Goal: Task Accomplishment & Management: Manage account settings

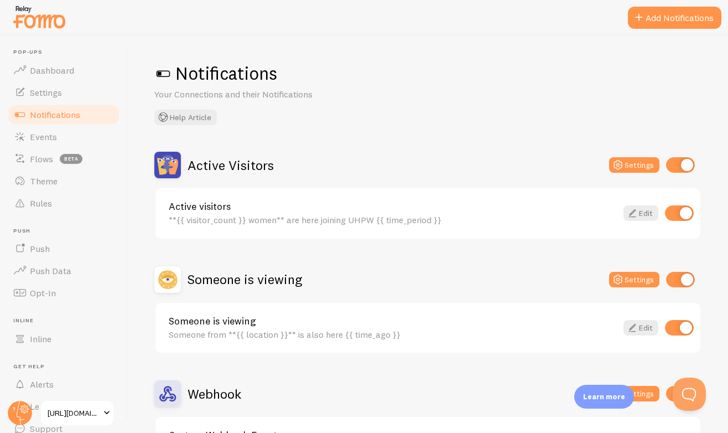
scroll to position [19, 0]
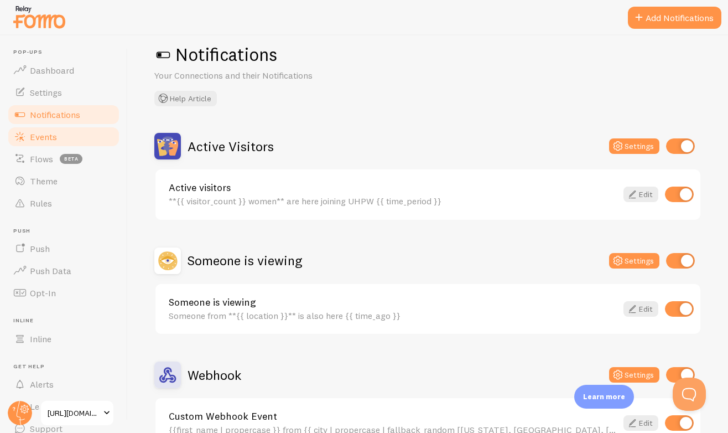
click at [89, 138] on link "Events" at bounding box center [64, 137] width 114 height 22
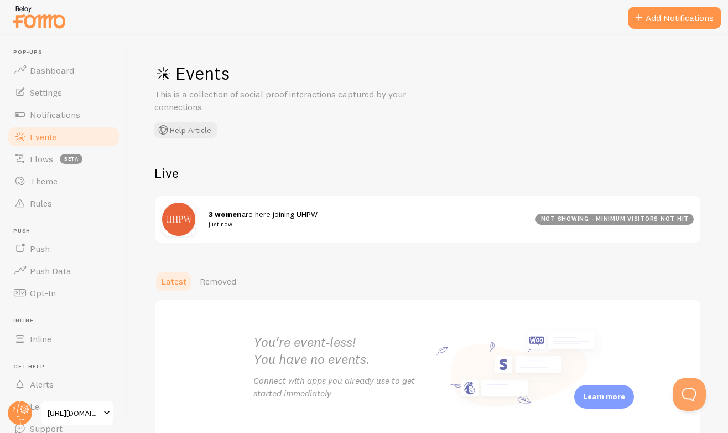
click at [74, 138] on link "Events" at bounding box center [64, 137] width 114 height 22
click at [77, 113] on span "Notifications" at bounding box center [55, 114] width 50 height 11
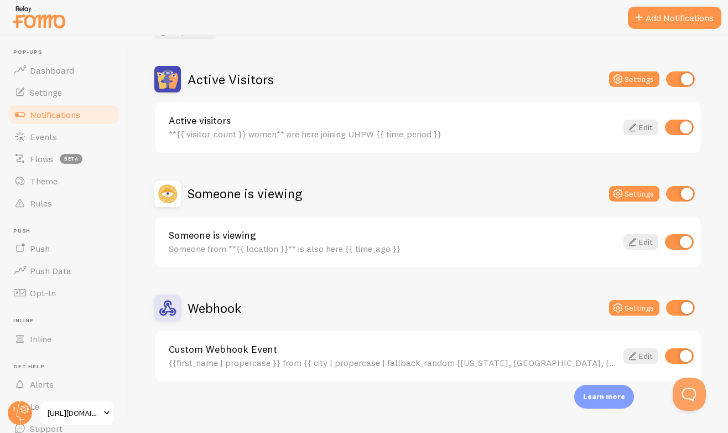
scroll to position [88, 0]
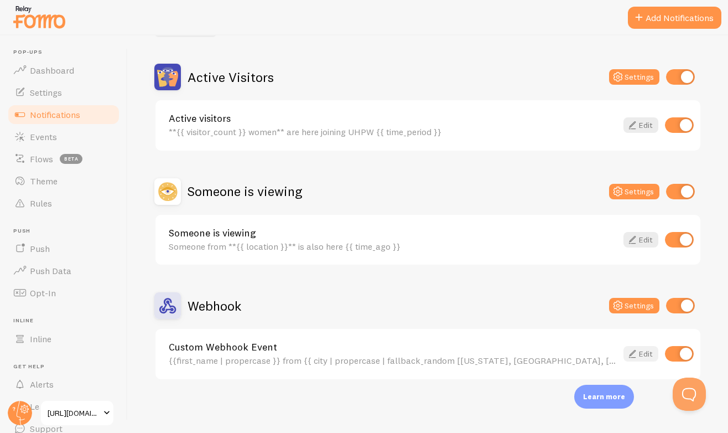
click at [632, 353] on icon at bounding box center [632, 353] width 13 height 13
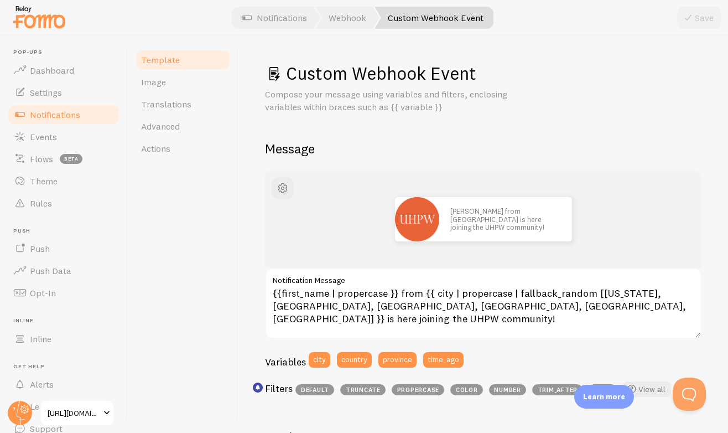
click at [70, 115] on span "Notifications" at bounding box center [55, 114] width 50 height 11
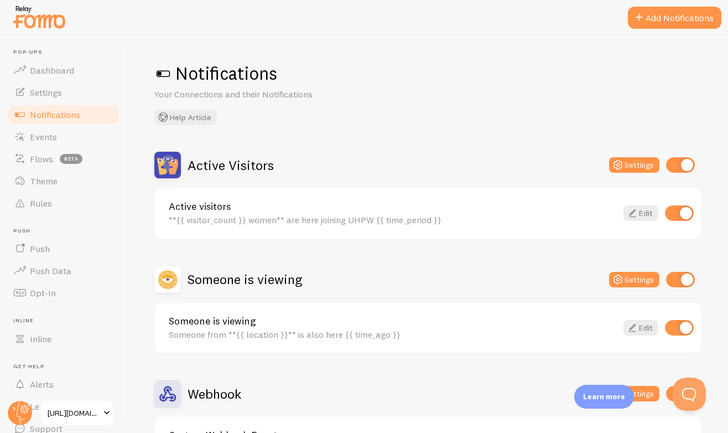
click at [381, 207] on link "Active visitors" at bounding box center [393, 206] width 448 height 10
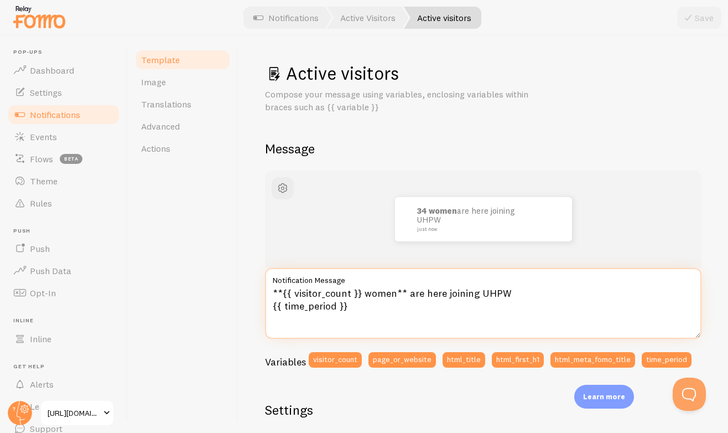
drag, startPoint x: 478, startPoint y: 290, endPoint x: 512, endPoint y: 291, distance: 33.8
click at [512, 291] on textarea "**{{ visitor_count }} women** are here joining UHPW {{ time_period }}" at bounding box center [483, 303] width 437 height 71
type textarea "**{{ visitor_count }} women** are here joining Unleash Her Power Within {{ time…"
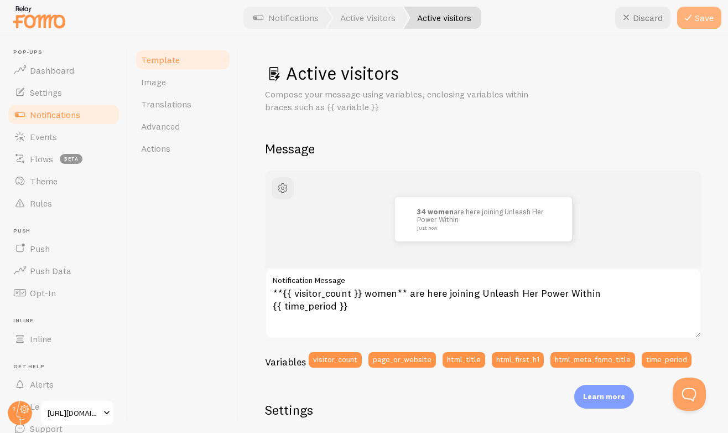
click at [695, 11] on button "Save" at bounding box center [699, 18] width 44 height 22
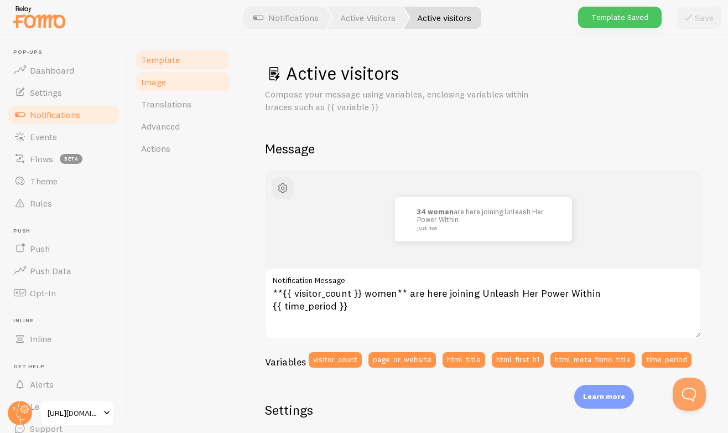
click at [182, 84] on link "Image" at bounding box center [182, 82] width 97 height 22
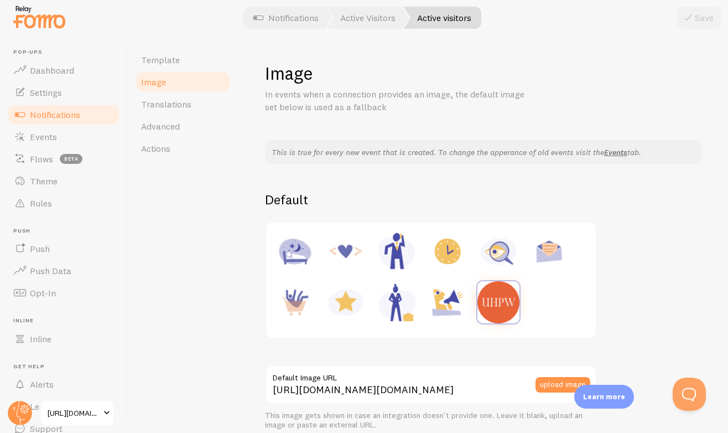
click at [134, 71] on link "Image" at bounding box center [182, 82] width 97 height 22
click at [46, 112] on span "Notifications" at bounding box center [55, 114] width 50 height 11
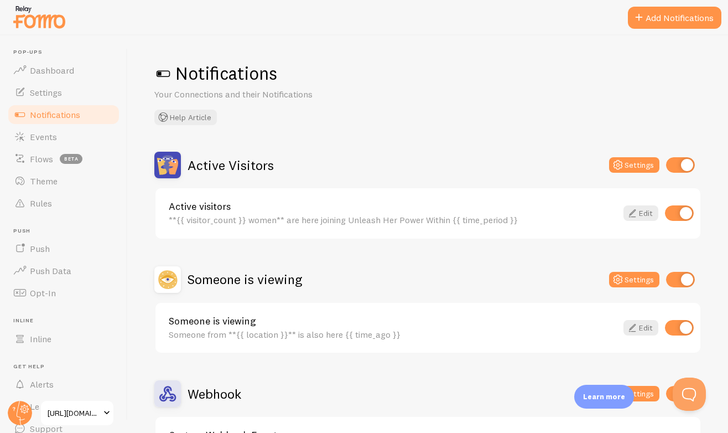
click at [64, 416] on span "[URL][DOMAIN_NAME]" at bounding box center [74, 412] width 53 height 13
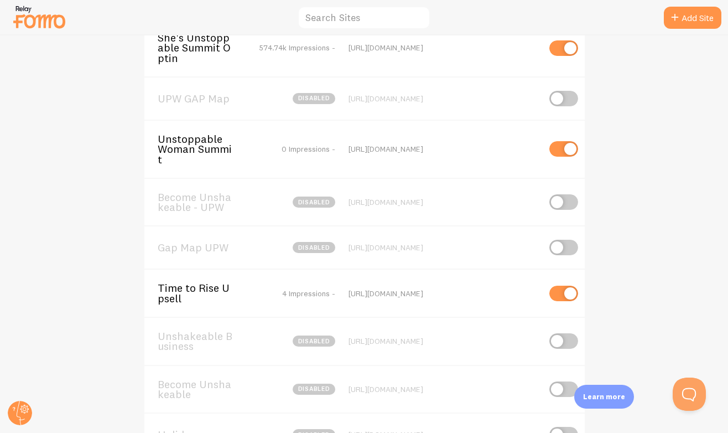
scroll to position [184, 0]
click at [213, 148] on span "Unstoppable Woman Summit" at bounding box center [202, 148] width 89 height 30
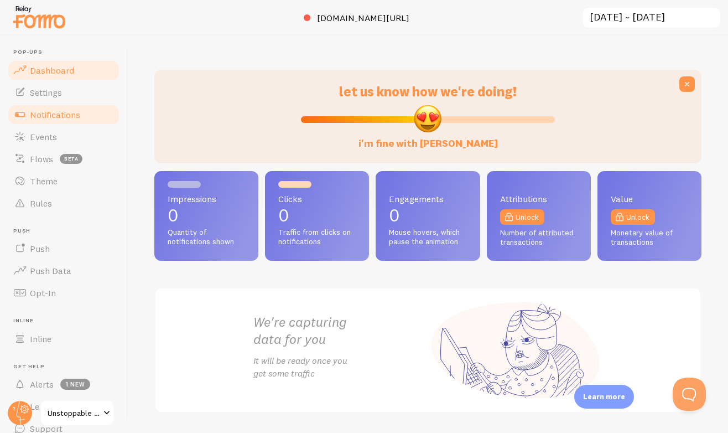
click at [96, 120] on link "Notifications" at bounding box center [64, 114] width 114 height 22
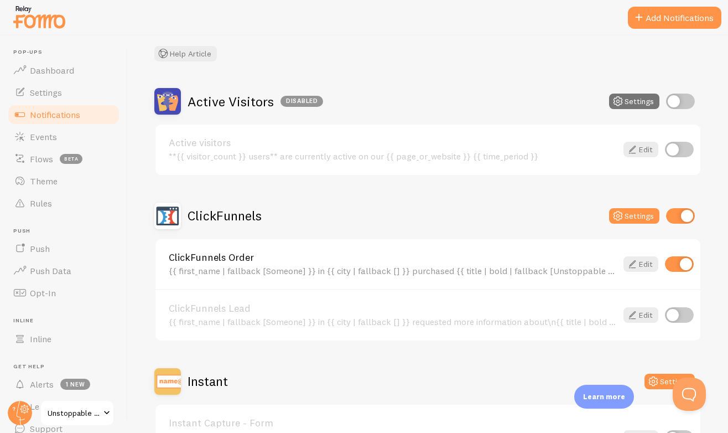
scroll to position [78, 0]
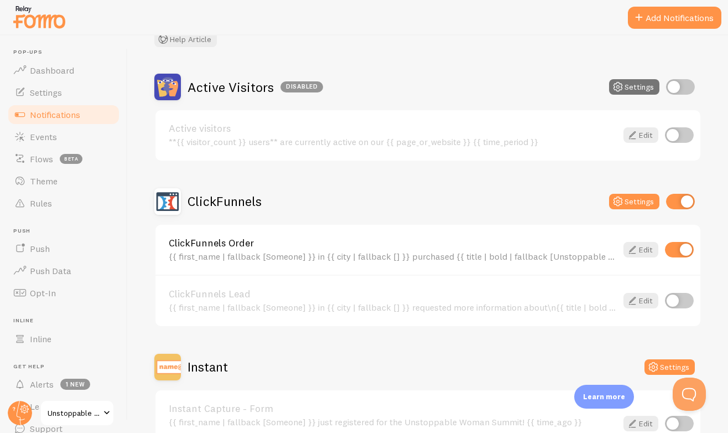
click at [507, 241] on link "ClickFunnels Order" at bounding box center [393, 243] width 448 height 10
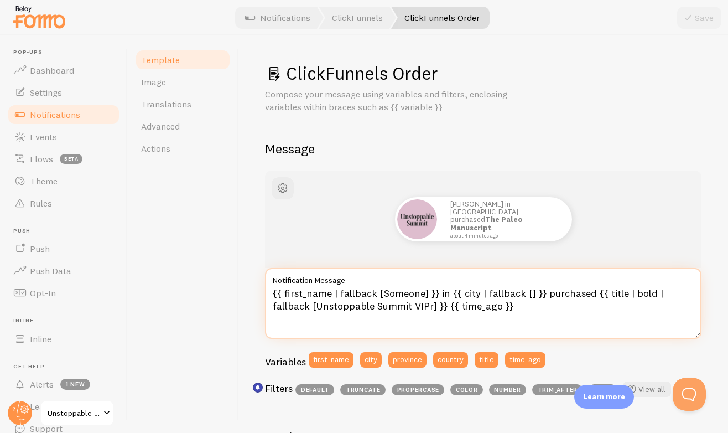
click at [467, 296] on textarea "{{ first_name | fallback [Someone] }} in {{ city | fallback [] }} purchased {{ …" at bounding box center [483, 303] width 437 height 71
click at [478, 302] on textarea "{{ first_name | fallback [Someone] }} in {{ city | fallback [] }} purchased {{ …" at bounding box center [483, 303] width 437 height 71
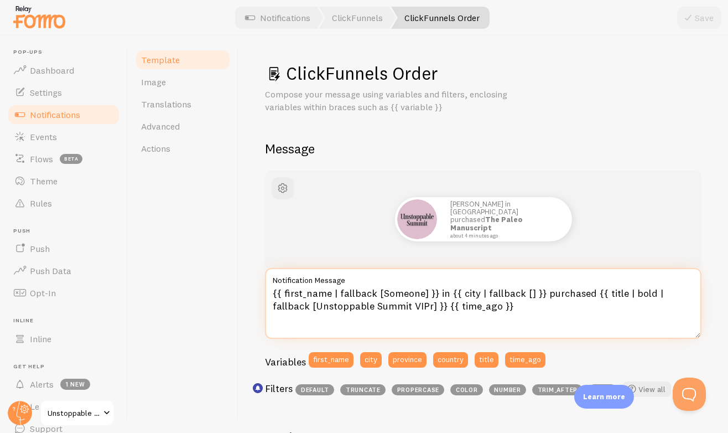
click at [478, 302] on textarea "{{ first_name | fallback [Someone] }} in {{ city | fallback [] }} purchased {{ …" at bounding box center [483, 303] width 437 height 71
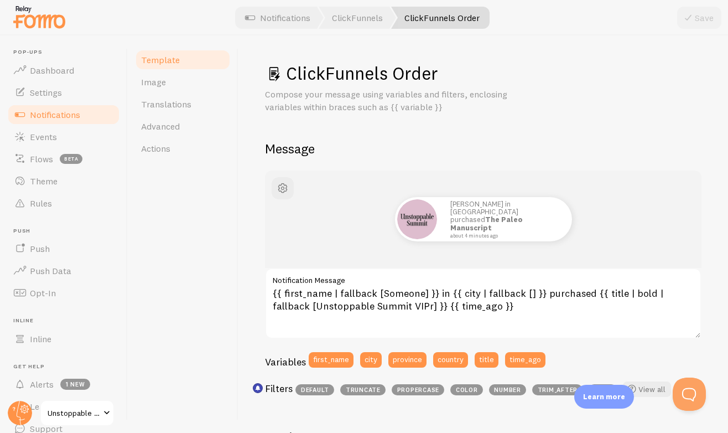
click at [72, 113] on span "Notifications" at bounding box center [55, 114] width 50 height 11
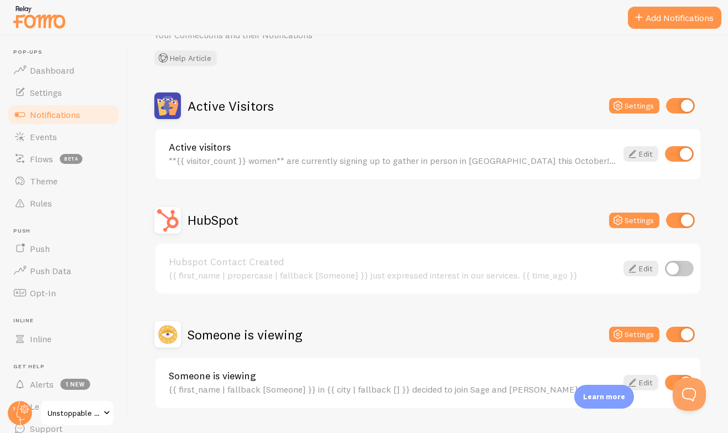
scroll to position [88, 0]
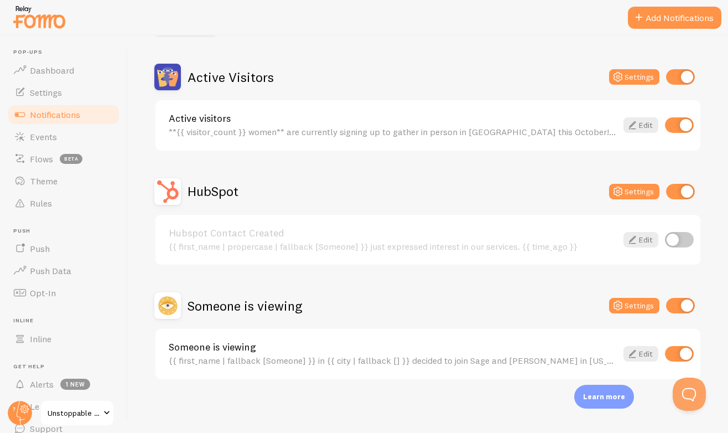
click at [60, 403] on link "Unstoppable Woman Summit" at bounding box center [77, 413] width 75 height 27
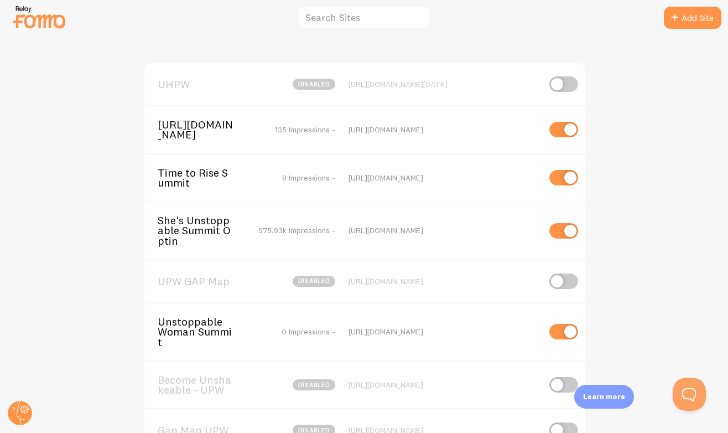
click at [189, 336] on span "Unstoppable Woman Summit" at bounding box center [202, 332] width 89 height 30
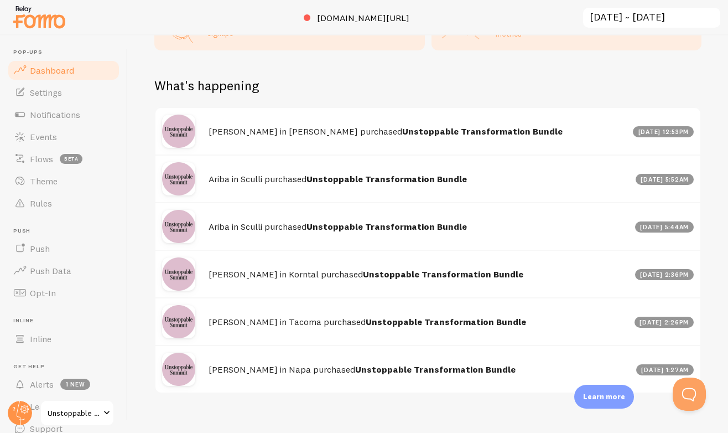
scroll to position [461, 0]
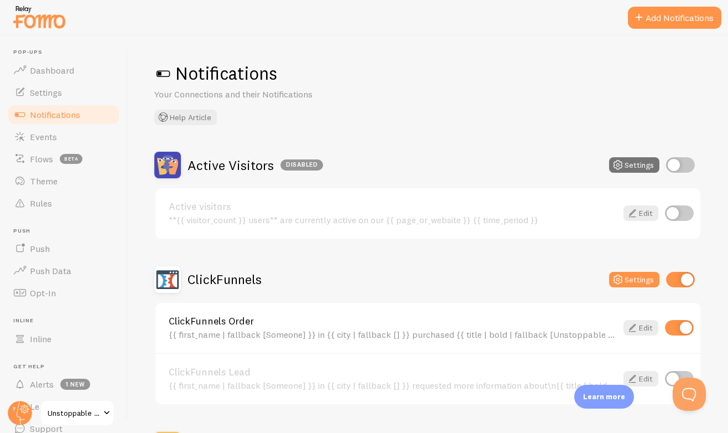
click at [84, 410] on span "Unstoppable Woman Summit" at bounding box center [74, 412] width 53 height 13
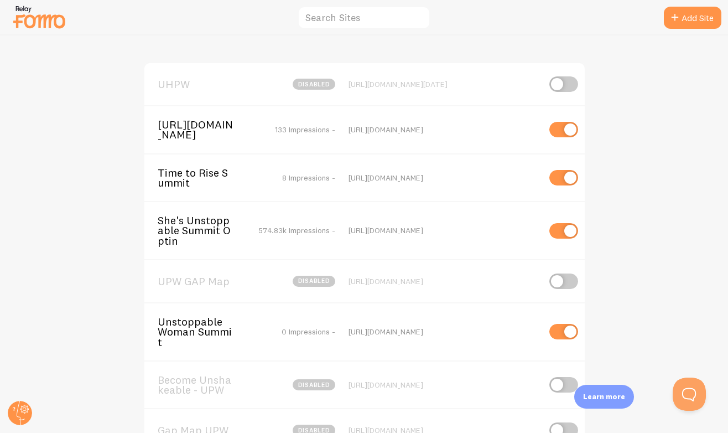
click at [560, 184] on input "checkbox" at bounding box center [564, 177] width 29 height 15
checkbox input "false"
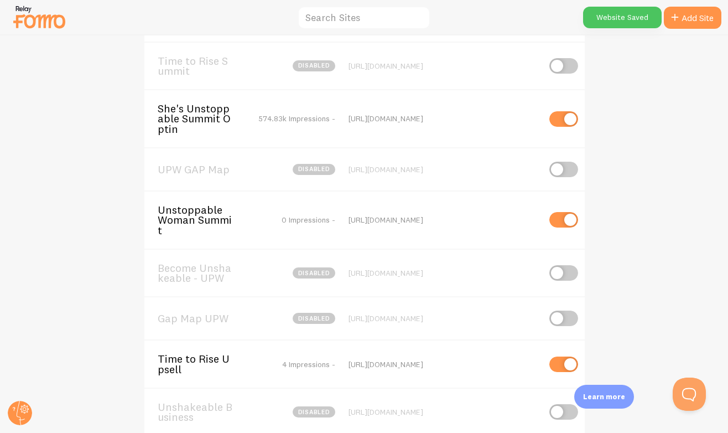
scroll to position [14, 0]
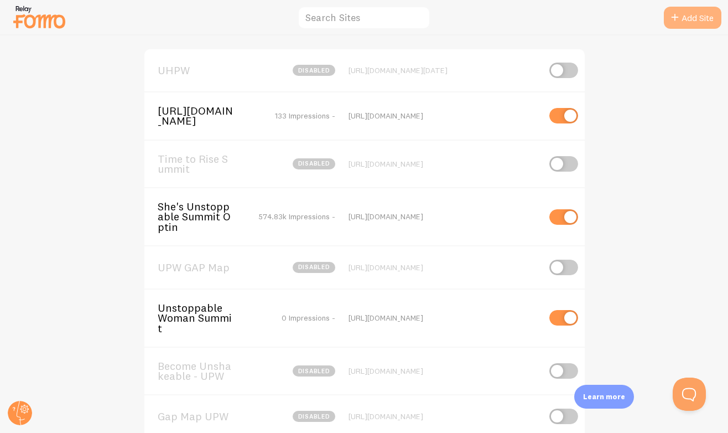
click at [690, 17] on link "Add Site" at bounding box center [693, 18] width 58 height 22
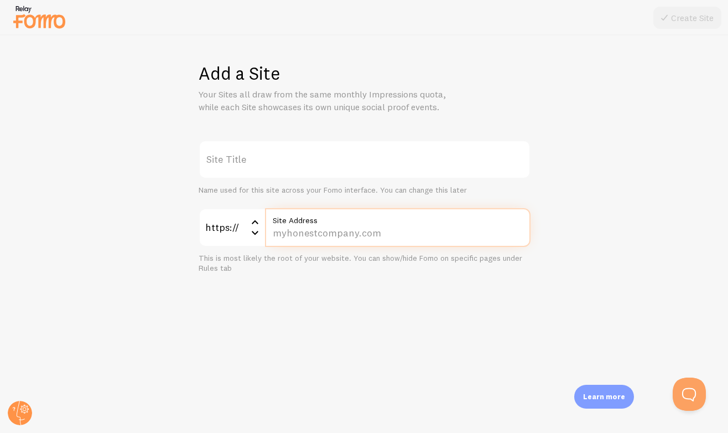
click at [297, 237] on input "Site Address" at bounding box center [398, 227] width 266 height 39
paste input "[DOMAIN_NAME][URL]"
click at [320, 231] on input "[DOMAIN_NAME][URL]" at bounding box center [398, 227] width 266 height 39
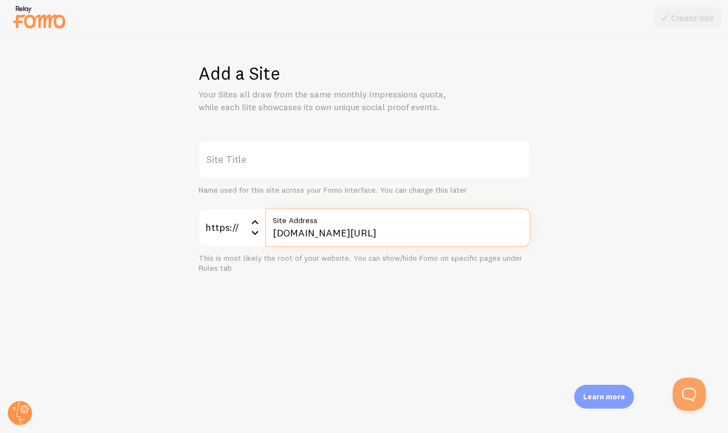
drag, startPoint x: 321, startPoint y: 233, endPoint x: 246, endPoint y: 237, distance: 75.4
click at [246, 237] on div "https:// https:// https:// http:// [DOMAIN_NAME][URL] Site Address" at bounding box center [365, 227] width 332 height 39
type input "[DOMAIN_NAME][URL]"
click at [271, 158] on label "Site Title" at bounding box center [365, 159] width 332 height 39
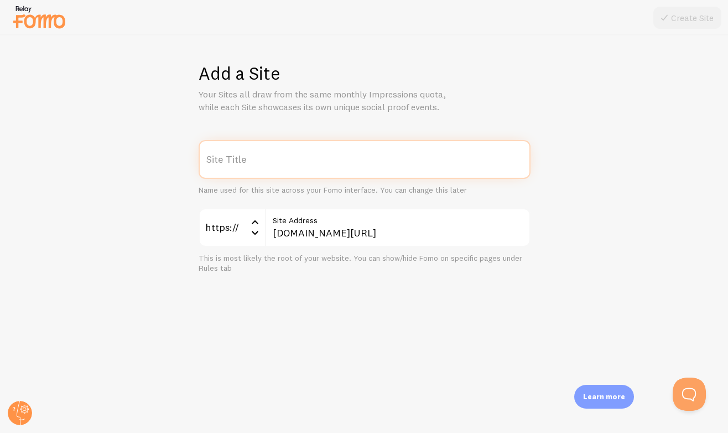
click at [271, 158] on input "Site Title" at bounding box center [365, 159] width 332 height 39
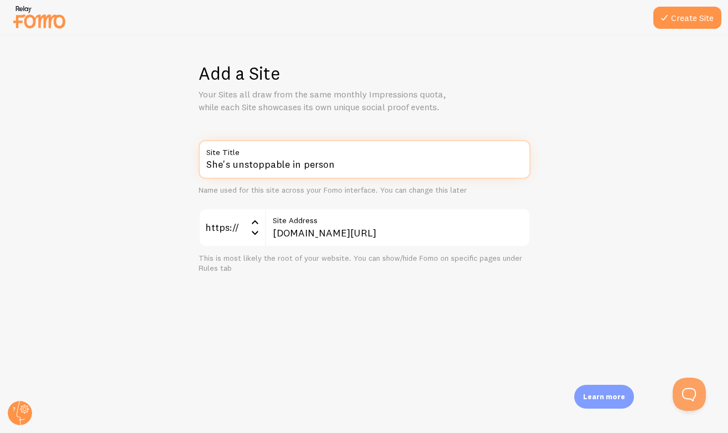
drag, startPoint x: 287, startPoint y: 168, endPoint x: 190, endPoint y: 162, distance: 97.6
click at [190, 162] on div "She's unstoppable in person Site Title Name used for this site across your Fomo…" at bounding box center [364, 206] width 675 height 133
click at [287, 168] on input "UHPW in person" at bounding box center [365, 159] width 332 height 39
type input "UHPW in person upsell"
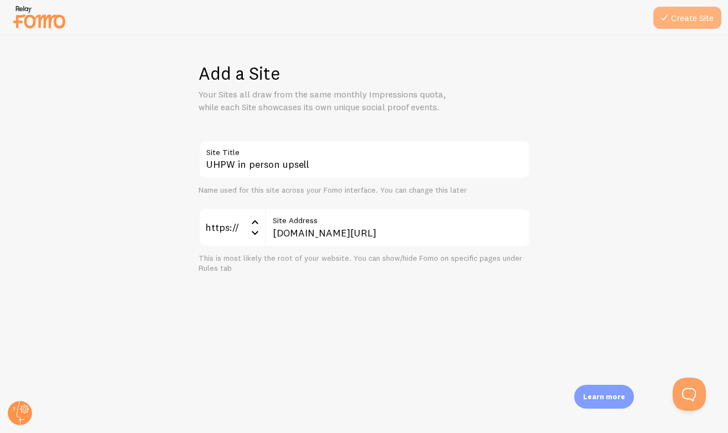
click at [695, 22] on button "Create Site" at bounding box center [688, 18] width 68 height 22
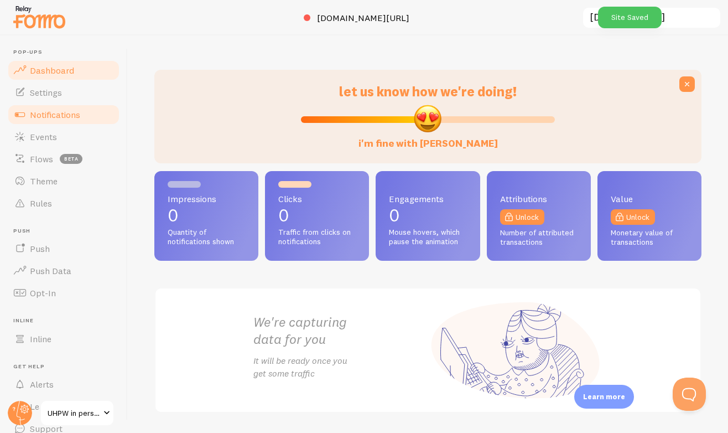
click at [64, 110] on span "Notifications" at bounding box center [55, 114] width 50 height 11
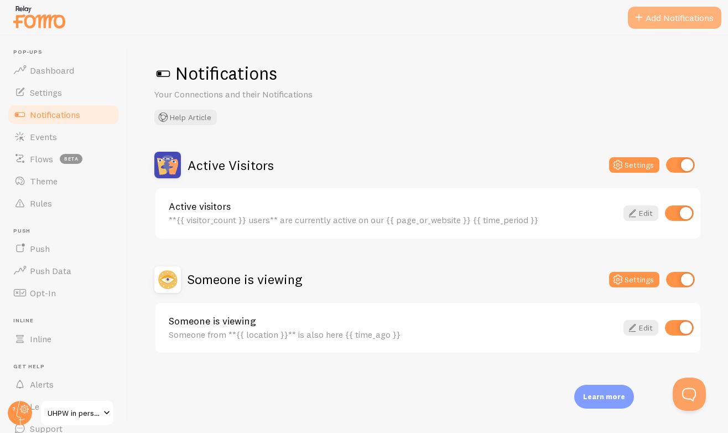
click at [658, 21] on button "Add Notifications" at bounding box center [675, 18] width 94 height 22
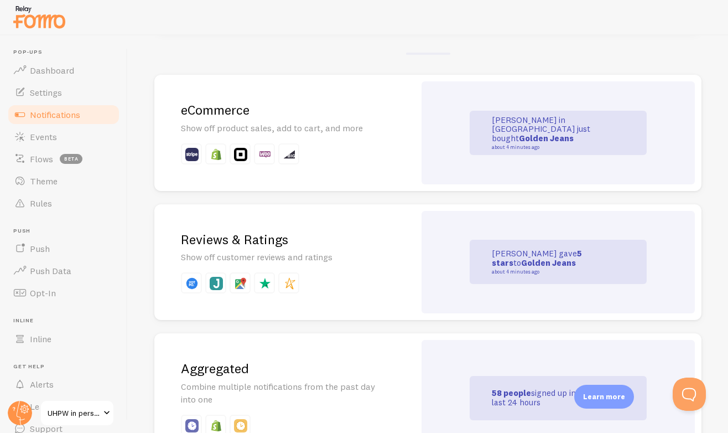
scroll to position [232, 0]
click at [500, 130] on p "[PERSON_NAME] in [GEOGRAPHIC_DATA] just bought Golden Jeans about 4 minutes ago" at bounding box center [547, 132] width 111 height 34
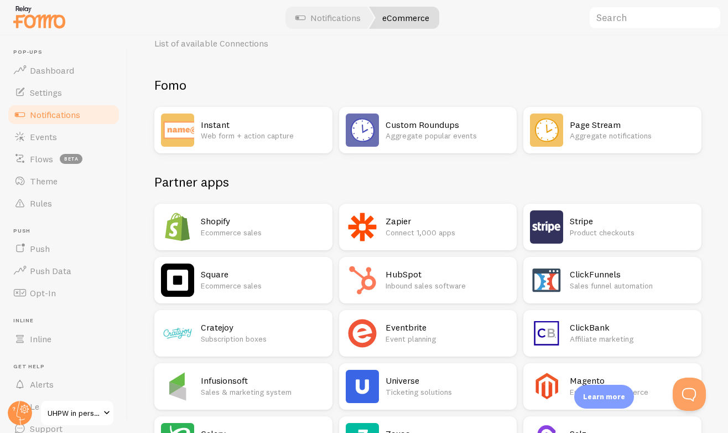
scroll to position [47, 0]
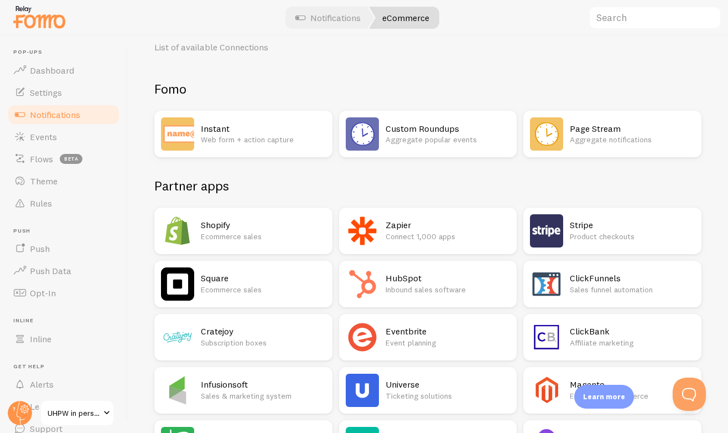
click at [579, 221] on h2 "Stripe" at bounding box center [632, 225] width 125 height 12
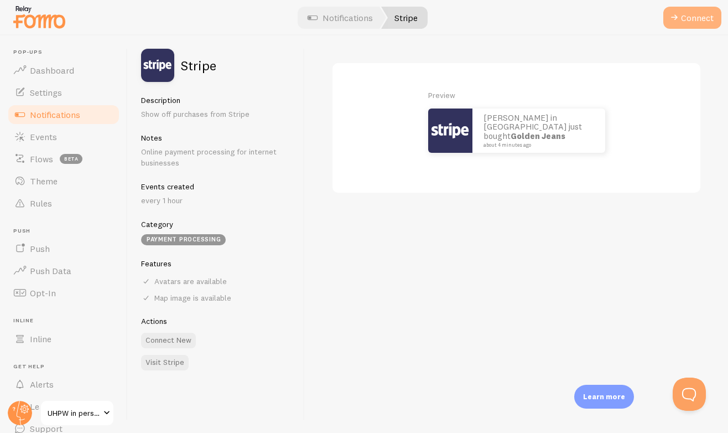
click at [686, 18] on button "Connect" at bounding box center [693, 18] width 58 height 22
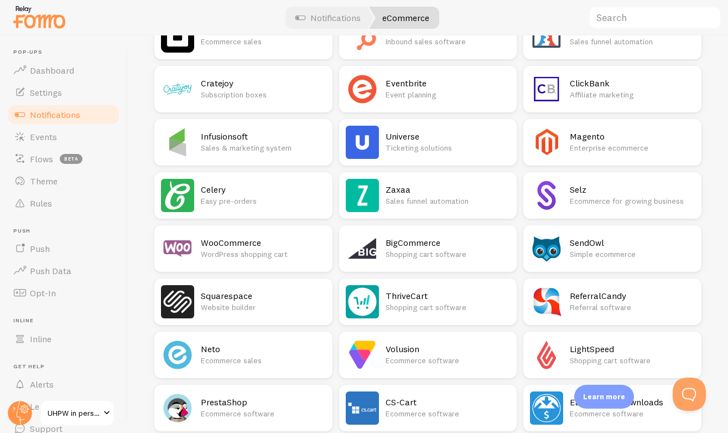
scroll to position [60, 0]
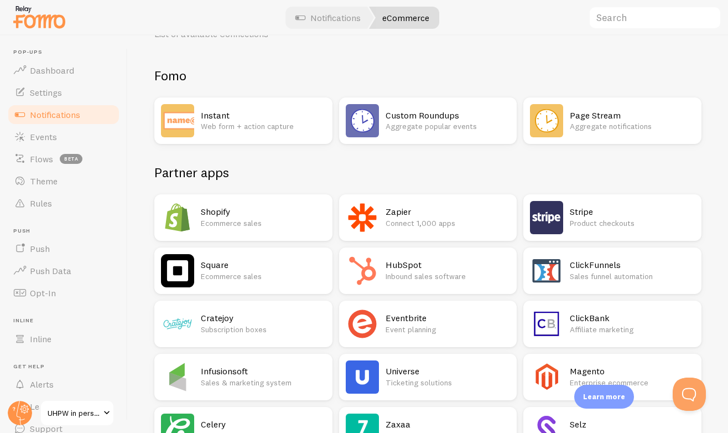
click at [416, 250] on div "HubSpot Inbound sales software" at bounding box center [428, 270] width 178 height 46
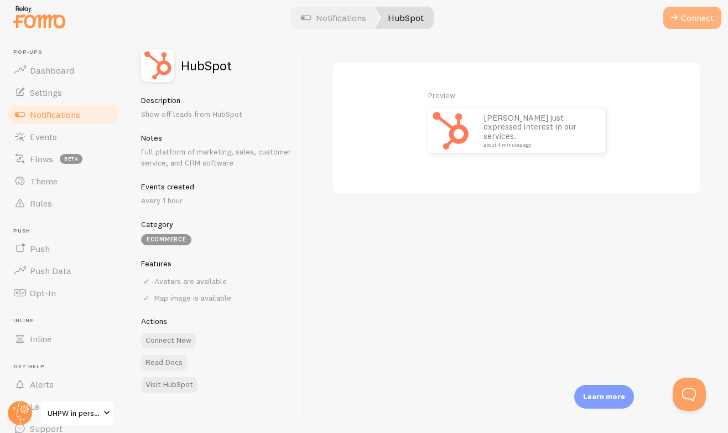
click at [678, 22] on span at bounding box center [674, 17] width 13 height 13
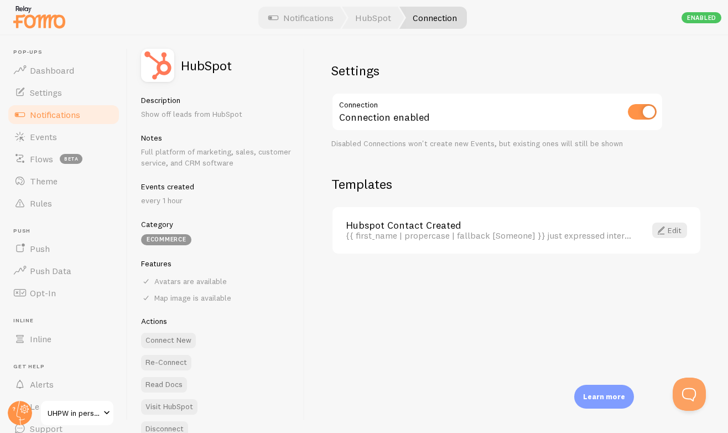
click at [458, 232] on div "{{ first_name | propercase | fallback [Someone] }} just expressed interest in o…" at bounding box center [489, 235] width 287 height 10
click at [664, 225] on span at bounding box center [661, 230] width 13 height 13
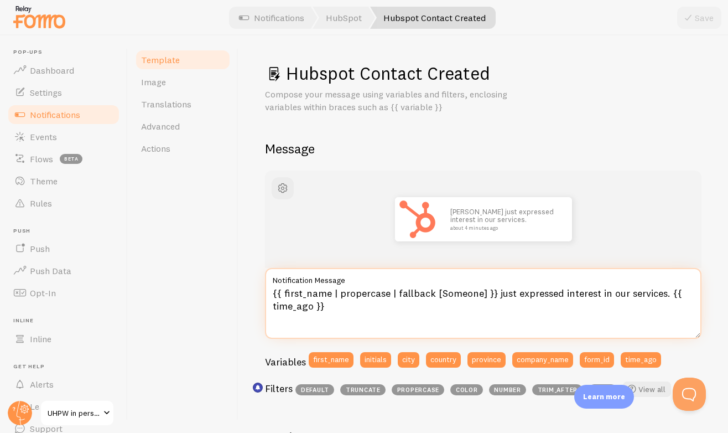
drag, startPoint x: 333, startPoint y: 308, endPoint x: 271, endPoint y: 293, distance: 63.6
click at [271, 293] on textarea "{{ first_name | propercase | fallback [Someone] }} just expressed interest in o…" at bounding box center [483, 303] width 437 height 71
paste textarea "fallback [Someone] }} in {{ city | fallback [] }} purchased {{ title | bold | f…"
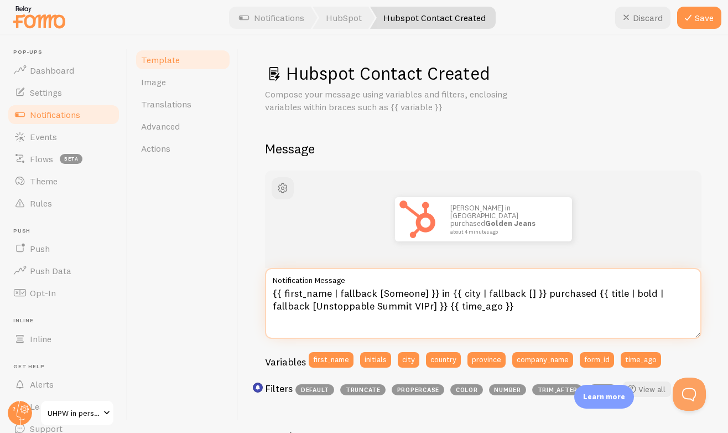
drag, startPoint x: 585, startPoint y: 292, endPoint x: 541, endPoint y: 293, distance: 43.7
click at [541, 293] on textarea "{{ first_name | fallback [Someone] }} in {{ city | fallback [] }} purchased {{ …" at bounding box center [483, 303] width 437 height 71
drag, startPoint x: 433, startPoint y: 305, endPoint x: 320, endPoint y: 305, distance: 112.9
click at [320, 305] on textarea "{{ first_name | fallback [Someone] }} in {{ city | fallback [] }} decided to jo…" at bounding box center [483, 303] width 437 height 71
drag, startPoint x: 631, startPoint y: 293, endPoint x: 448, endPoint y: 308, distance: 183.2
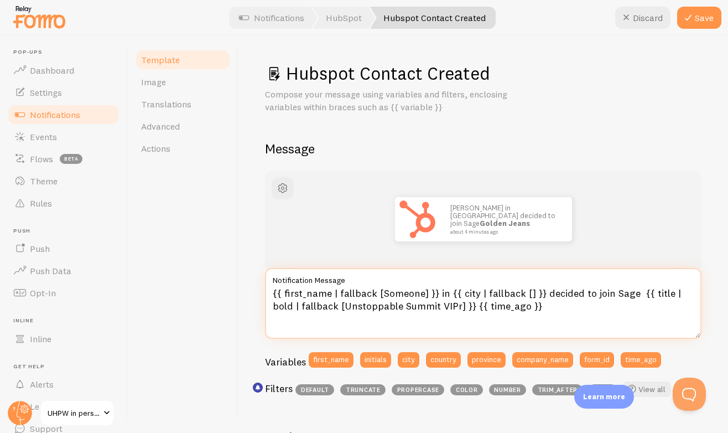
click at [448, 308] on textarea "{{ first_name | fallback [Someone] }} in {{ city | fallback [] }} decided to jo…" at bounding box center [483, 303] width 437 height 71
click at [630, 293] on textarea "{{ first_name | fallback [Someone] }} in {{ city | fallback [] }} decided to jo…" at bounding box center [483, 303] width 437 height 71
click at [677, 295] on textarea "{{ first_name | fallback [Someone] }} in {{ city | fallback [] }} decided to jo…" at bounding box center [483, 303] width 437 height 71
drag, startPoint x: 307, startPoint y: 306, endPoint x: 265, endPoint y: 311, distance: 42.4
click at [265, 311] on textarea "{{ first_name | fallback [Someone] }} in {{ city | fallback [] }} decided to jo…" at bounding box center [483, 303] width 437 height 71
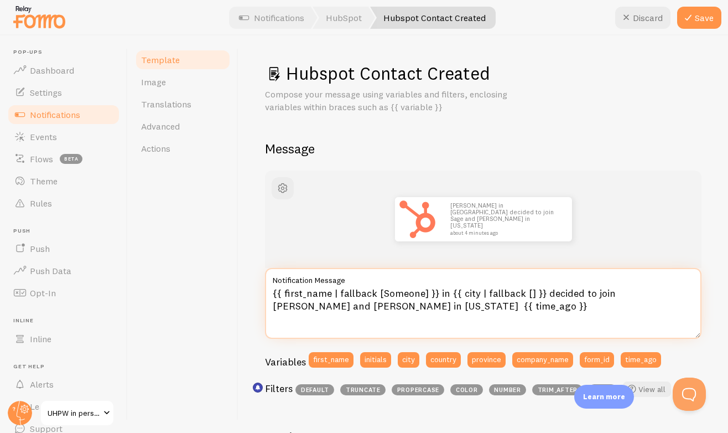
click at [284, 307] on textarea "{{ first_name | fallback [Someone] }} in {{ city | fallback [] }} decided to jo…" at bounding box center [483, 303] width 437 height 71
click at [319, 307] on textarea "{{ first_name | fallback [Someone] }} in {{ city | fallback [] }} decided to jo…" at bounding box center [483, 303] width 437 height 71
click at [389, 307] on textarea "{{ first_name | fallback [Someone] }} in {{ city | fallback [] }} decided to jo…" at bounding box center [483, 303] width 437 height 71
click at [523, 308] on textarea "{{ first_name | fallback [Someone] }} in {{ city | fallback [] }} decided to jo…" at bounding box center [483, 303] width 437 height 71
drag, startPoint x: 519, startPoint y: 307, endPoint x: 267, endPoint y: 292, distance: 252.8
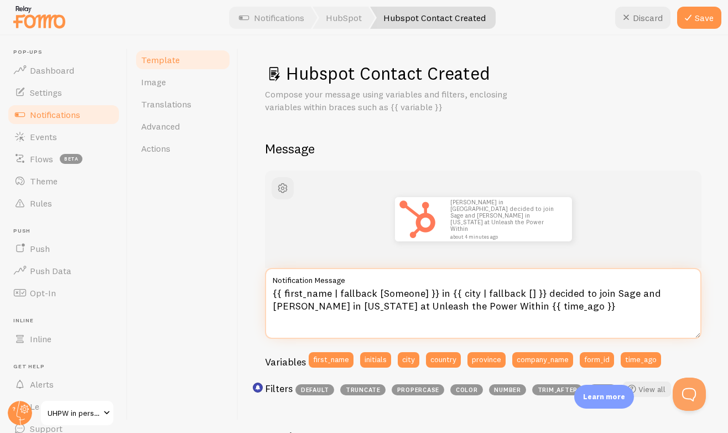
click at [267, 292] on textarea "{{ first_name | fallback [Someone] }} in {{ city | fallback [] }} decided to jo…" at bounding box center [483, 303] width 437 height 71
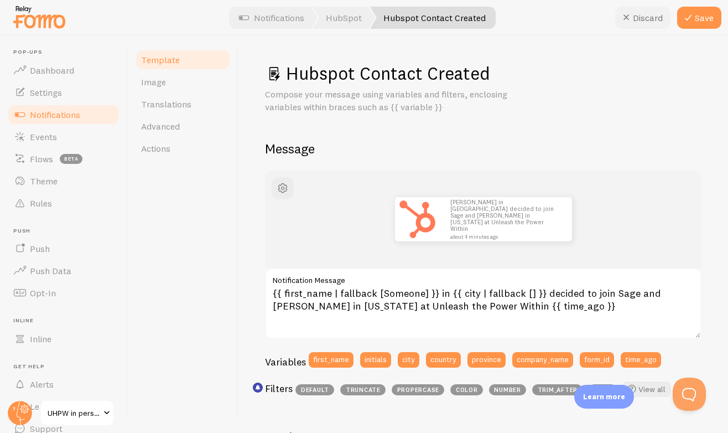
click at [651, 17] on button "Discard" at bounding box center [642, 18] width 55 height 22
type textarea "{{ first_name | propercase | fallback [Someone] }} just expressed interest in o…"
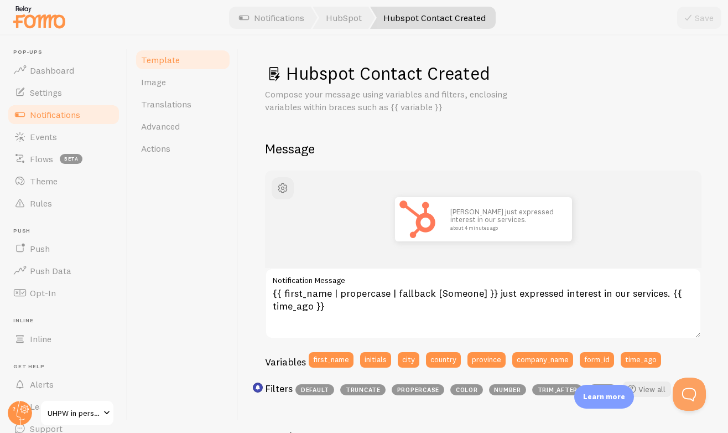
click at [75, 111] on span "Notifications" at bounding box center [55, 114] width 50 height 11
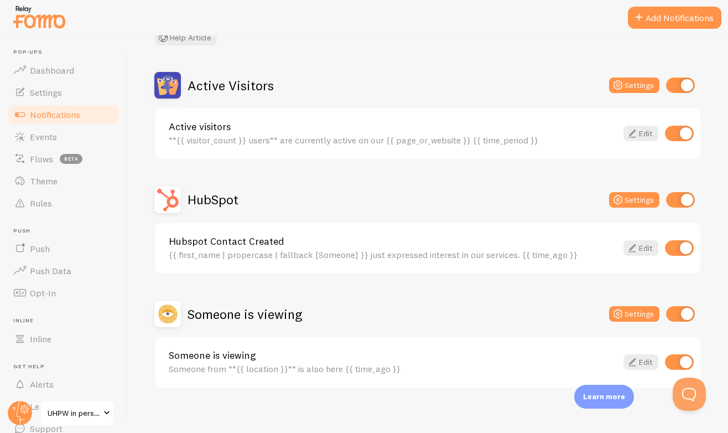
scroll to position [88, 0]
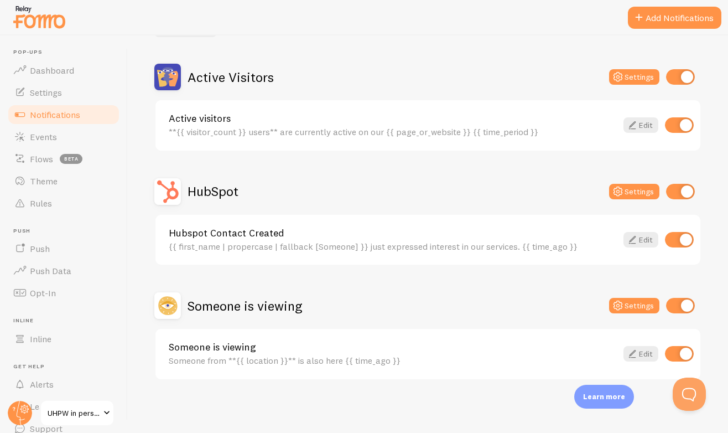
click at [674, 235] on input "checkbox" at bounding box center [679, 239] width 29 height 15
checkbox input "false"
click at [628, 304] on button "Settings" at bounding box center [634, 305] width 50 height 15
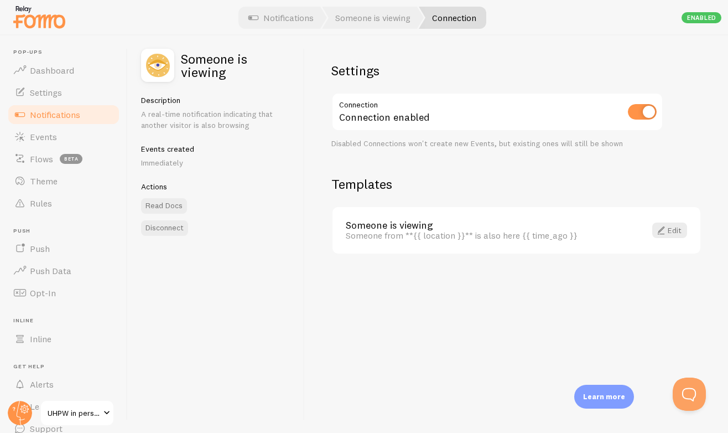
click at [60, 111] on span "Notifications" at bounding box center [55, 114] width 50 height 11
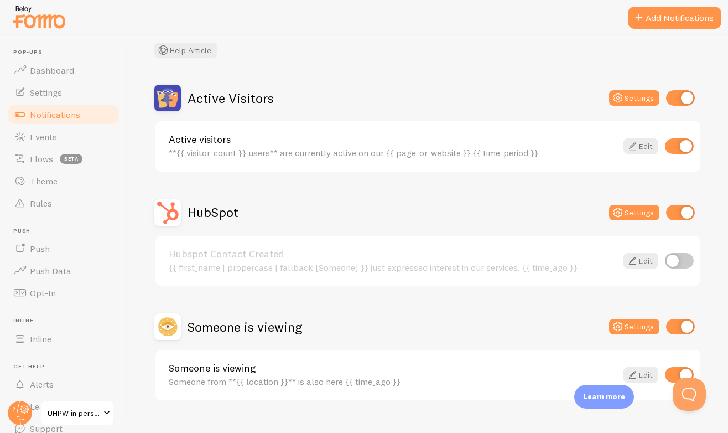
scroll to position [88, 0]
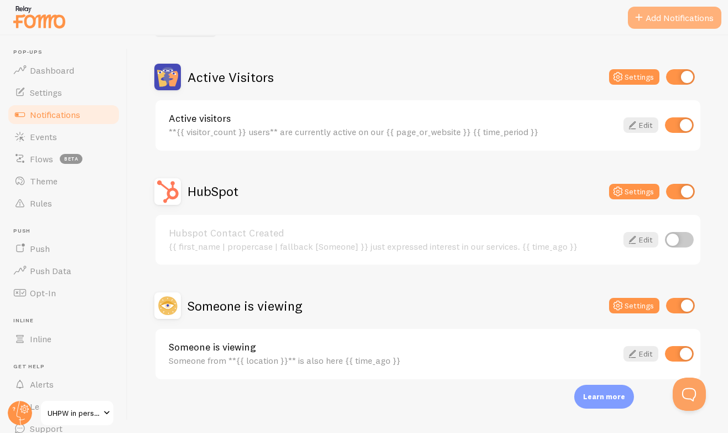
click at [662, 18] on button "Add Notifications" at bounding box center [675, 18] width 94 height 22
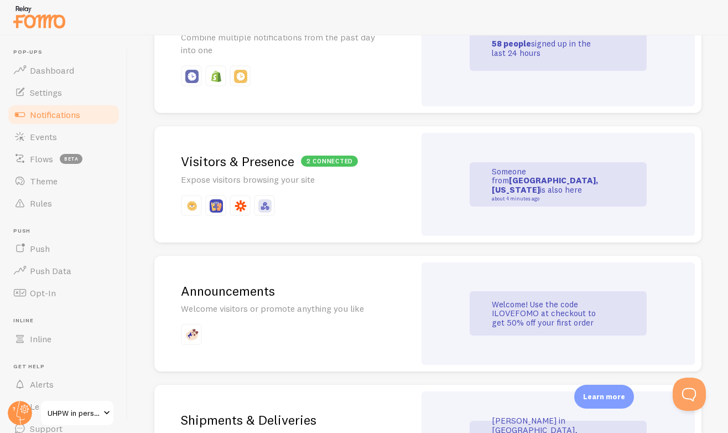
scroll to position [575, 0]
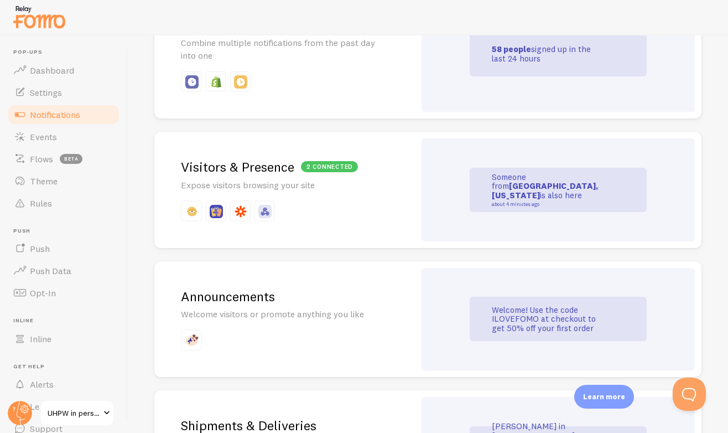
click at [463, 175] on div "Someone from [GEOGRAPHIC_DATA], [US_STATE] is also here about 4 minutes ago" at bounding box center [559, 189] width 274 height 103
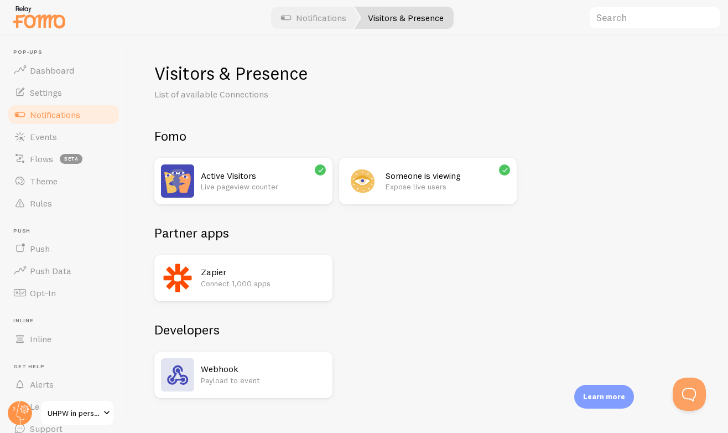
click at [438, 174] on h2 "Someone is viewing" at bounding box center [448, 176] width 125 height 12
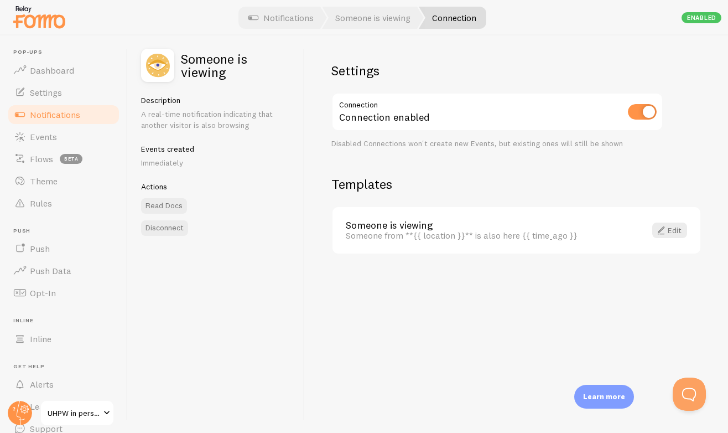
click at [465, 235] on div "Someone from **{{ location }}** is also here {{ time_ago }}" at bounding box center [489, 235] width 287 height 10
click at [656, 231] on span at bounding box center [661, 230] width 13 height 13
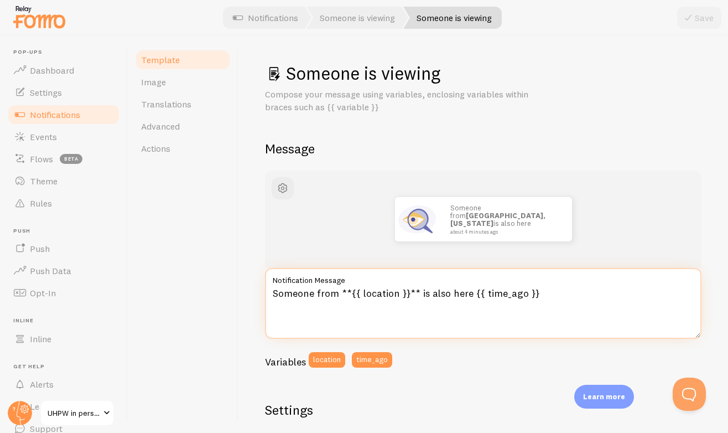
click at [377, 294] on textarea "Someone from **{{ location }}** is also here {{ time_ago }}" at bounding box center [483, 303] width 437 height 71
paste textarea "{{ first_name | fallback [Someone] }} in {{ city | fallback [] }} decided to jo…"
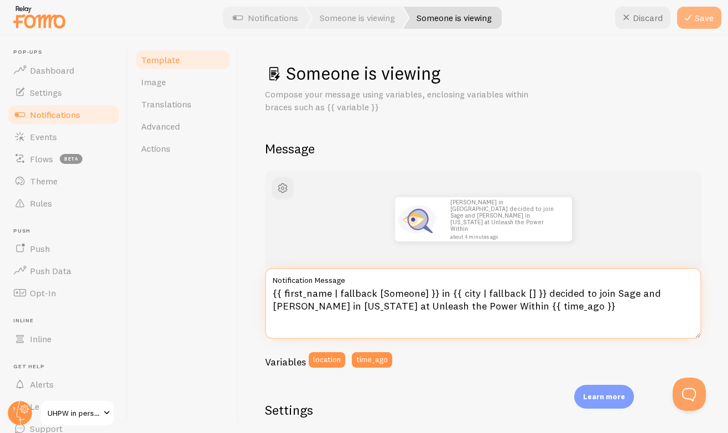
type textarea "{{ first_name | fallback [Someone] }} in {{ city | fallback [] }} decided to jo…"
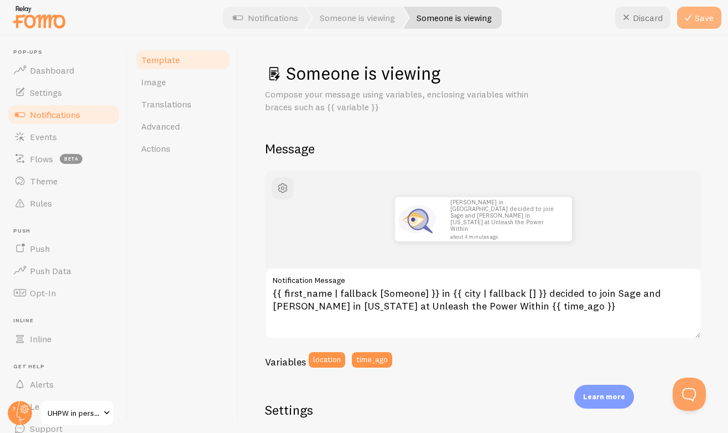
click at [693, 24] on icon at bounding box center [688, 17] width 13 height 13
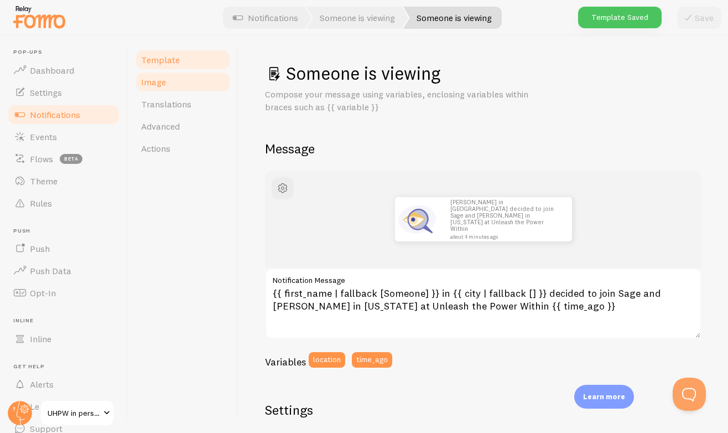
click at [166, 76] on link "Image" at bounding box center [182, 82] width 97 height 22
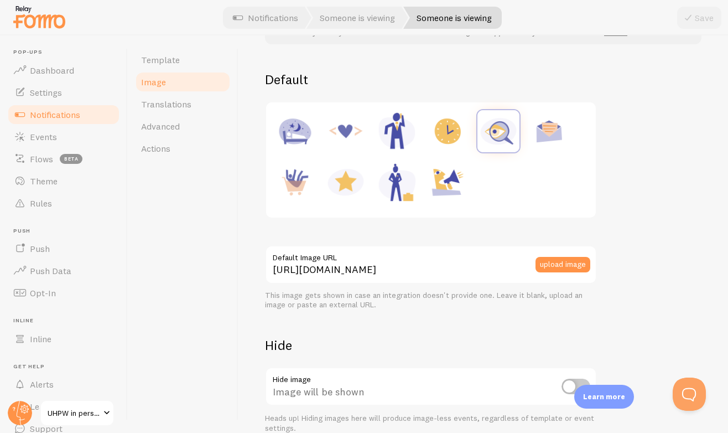
scroll to position [102, 0]
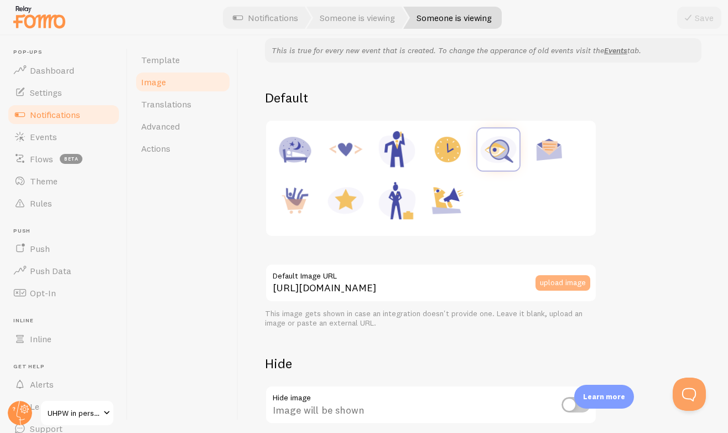
click at [557, 283] on button "upload image" at bounding box center [563, 282] width 55 height 15
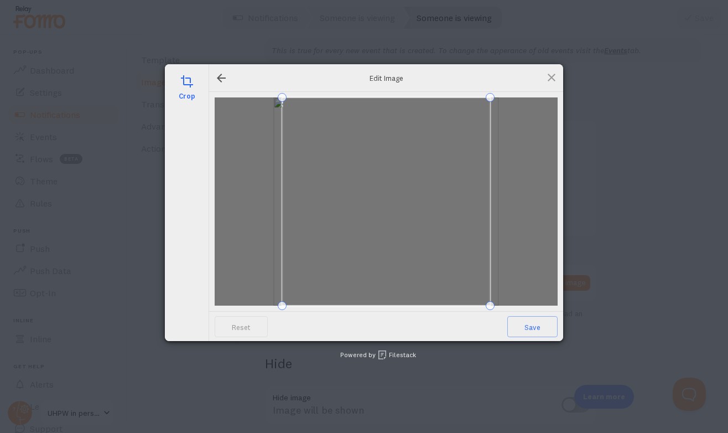
click at [458, 164] on span at bounding box center [386, 201] width 208 height 208
click at [526, 328] on span "Save" at bounding box center [532, 326] width 50 height 21
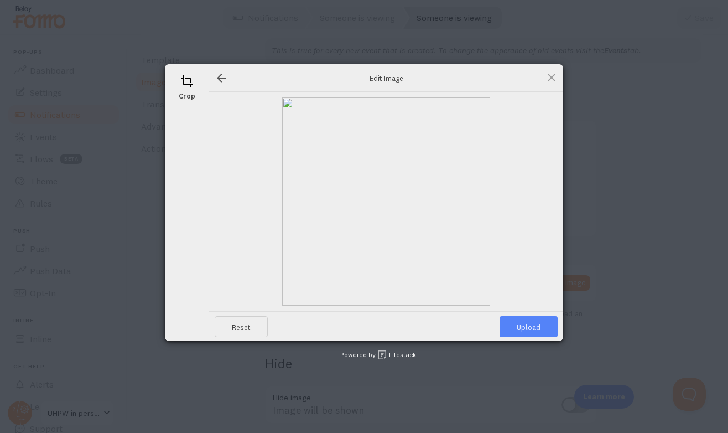
click at [526, 328] on span "Upload" at bounding box center [529, 326] width 58 height 21
type input "[URL][DOMAIN_NAME][DOMAIN_NAME]"
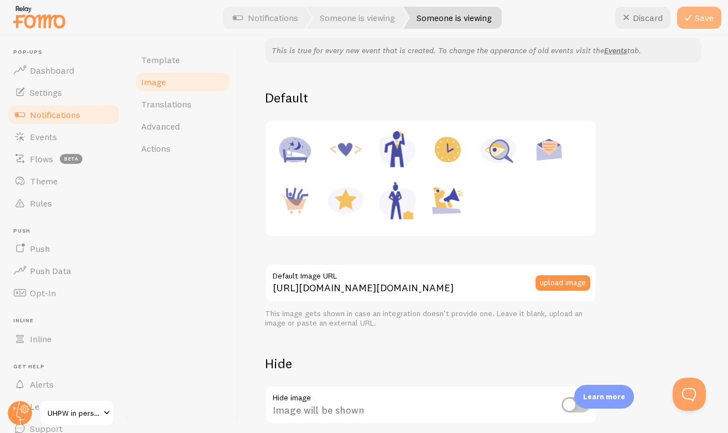
click at [704, 10] on button "Save" at bounding box center [699, 18] width 44 height 22
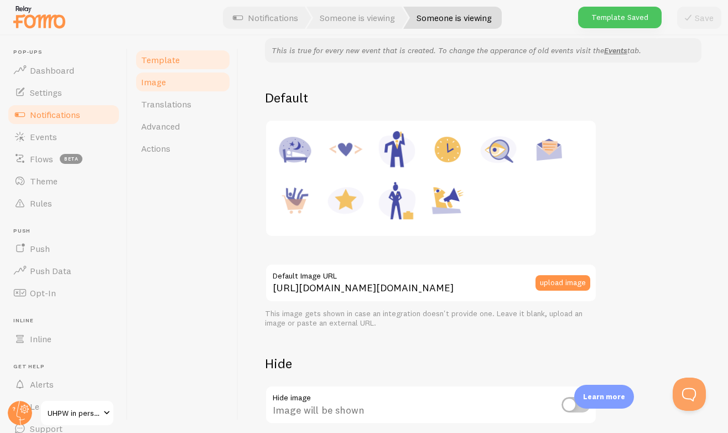
click at [171, 56] on span "Template" at bounding box center [160, 59] width 39 height 11
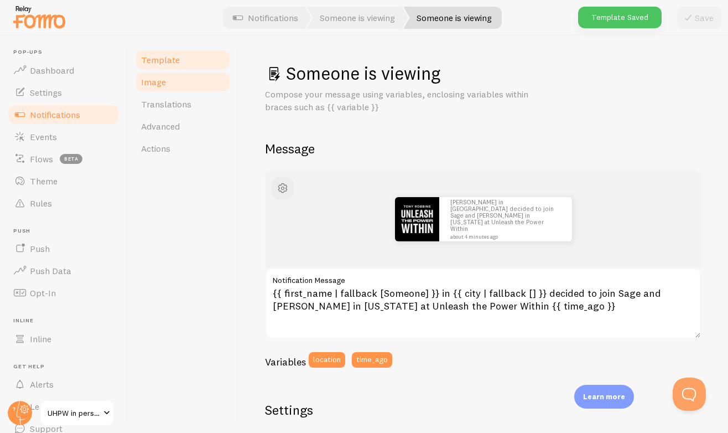
click at [171, 78] on link "Image" at bounding box center [182, 82] width 97 height 22
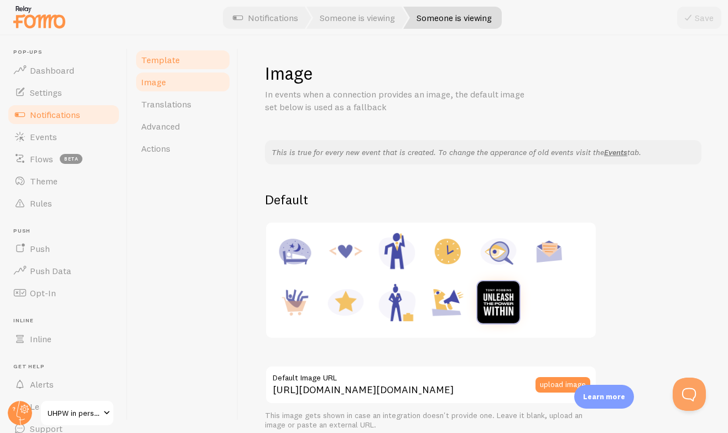
click at [186, 64] on link "Template" at bounding box center [182, 60] width 97 height 22
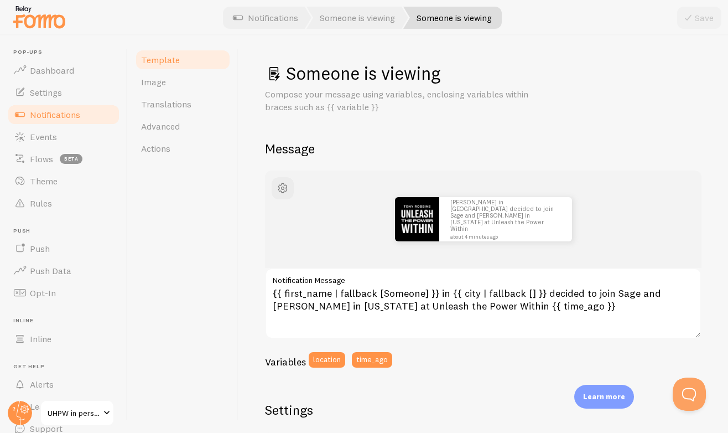
click at [60, 115] on span "Notifications" at bounding box center [55, 114] width 50 height 11
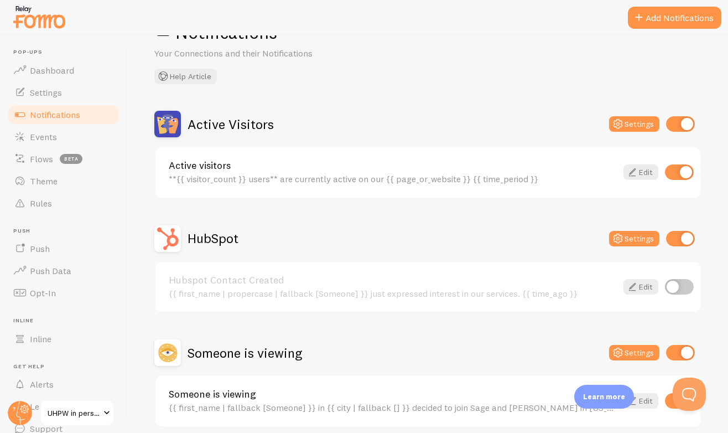
scroll to position [53, 0]
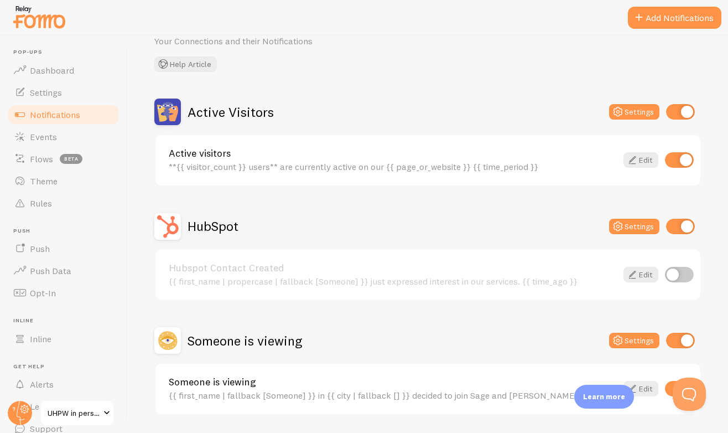
click at [559, 156] on link "Active visitors" at bounding box center [393, 153] width 448 height 10
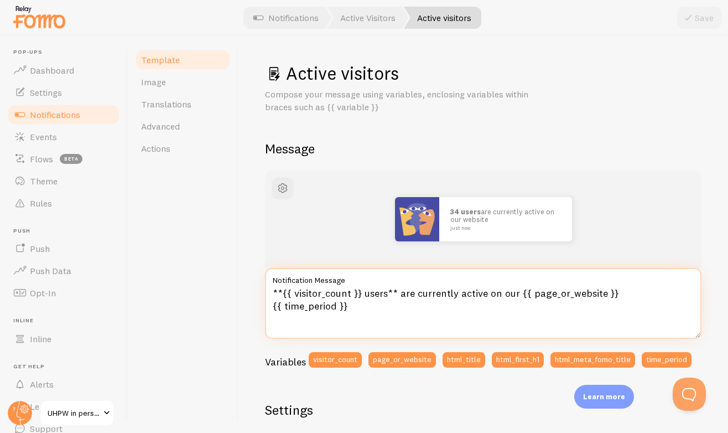
drag, startPoint x: 458, startPoint y: 292, endPoint x: 515, endPoint y: 294, distance: 57.0
click at [515, 294] on textarea "**{{ visitor_count }} users** are currently active on our {{ page_or_website }}…" at bounding box center [483, 303] width 437 height 71
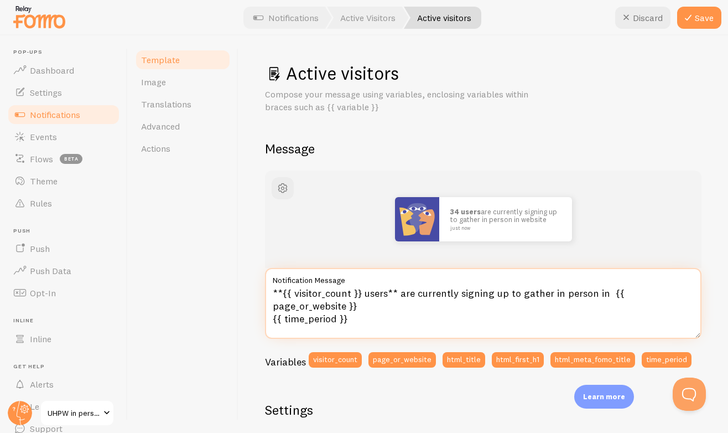
paste textarea "anaheim"
click at [607, 295] on textarea "**{{ visitor_count }} users** are currently signing up to gather in person in […" at bounding box center [483, 303] width 437 height 71
click at [643, 294] on textarea "**{{ visitor_count }} users** are currently signing up to gather in person in […" at bounding box center [483, 303] width 437 height 71
drag, startPoint x: 407, startPoint y: 306, endPoint x: 308, endPoint y: 307, distance: 99.1
click at [308, 307] on textarea "**{{ visitor_count }} users** are currently signing up to gather in person in […" at bounding box center [483, 303] width 437 height 71
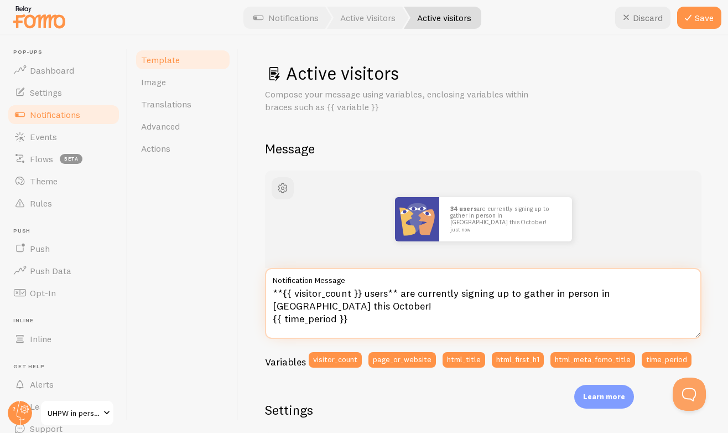
scroll to position [6, 0]
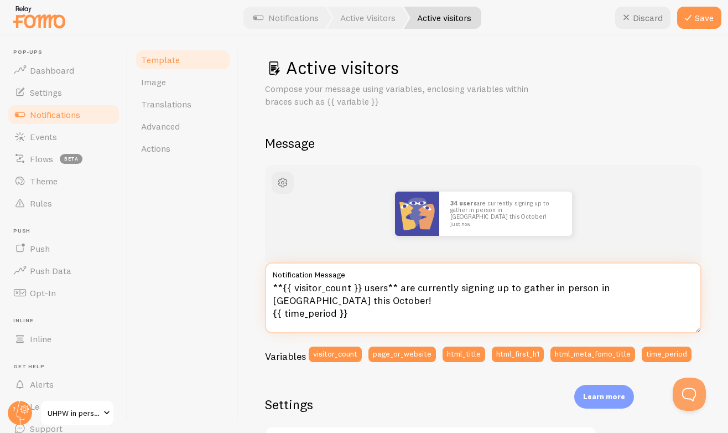
drag, startPoint x: 386, startPoint y: 291, endPoint x: 366, endPoint y: 287, distance: 20.2
click at [366, 287] on textarea "**{{ visitor_count }} users** are currently signing up to gather in person in […" at bounding box center [483, 297] width 437 height 71
click at [366, 291] on textarea "**{{ visitor_count }} uwomen** are currently signing up to gather in person in …" at bounding box center [483, 297] width 437 height 71
type textarea "**{{ visitor_count }} women** are currently signing up to gather in person in […"
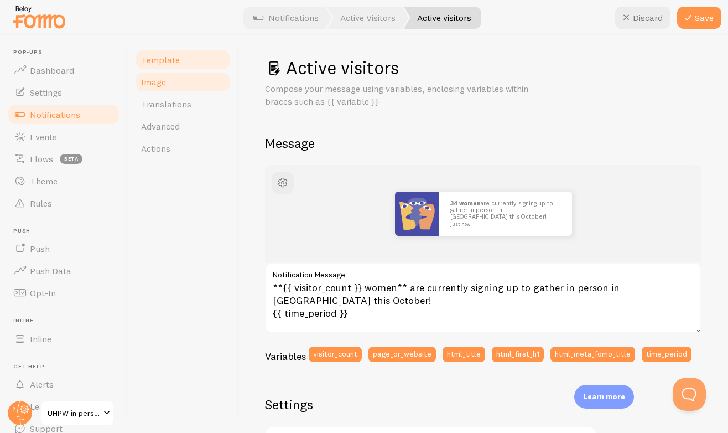
click at [178, 90] on link "Image" at bounding box center [182, 82] width 97 height 22
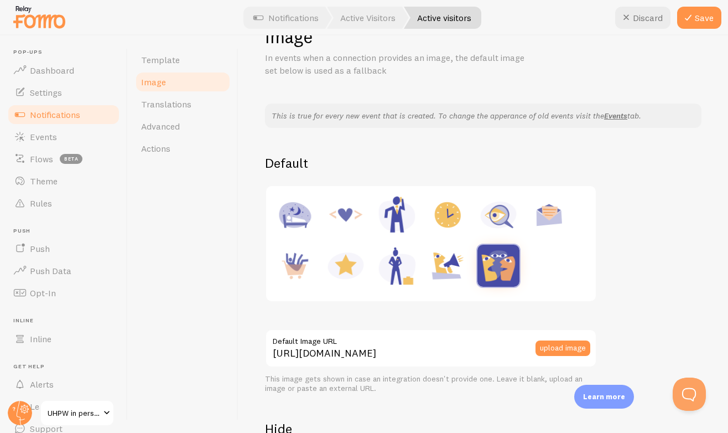
scroll to position [65, 0]
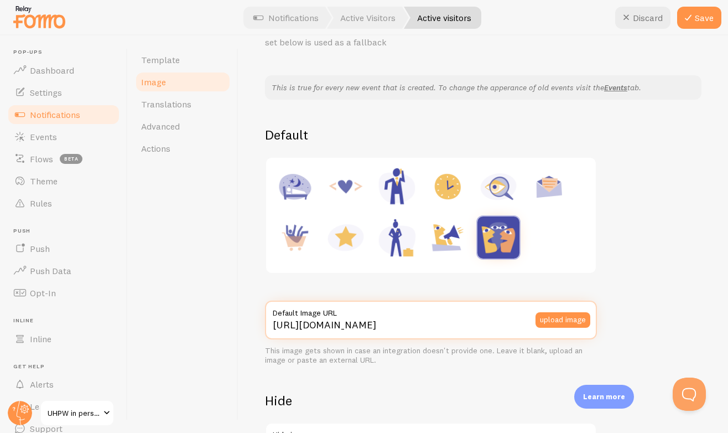
click at [509, 324] on input "[URL][DOMAIN_NAME]" at bounding box center [431, 320] width 332 height 39
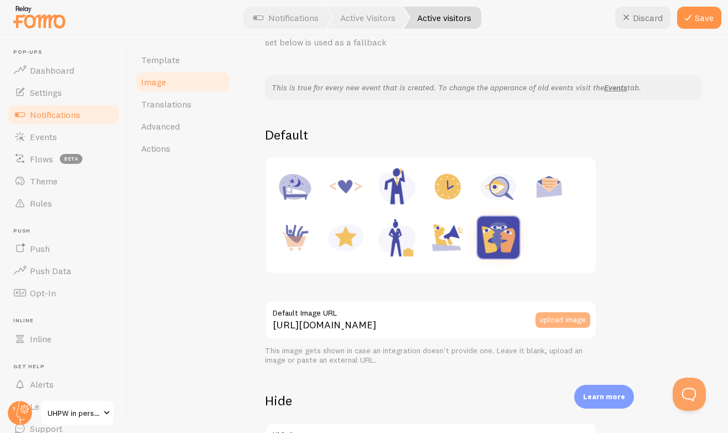
click at [550, 322] on button "upload image" at bounding box center [563, 319] width 55 height 15
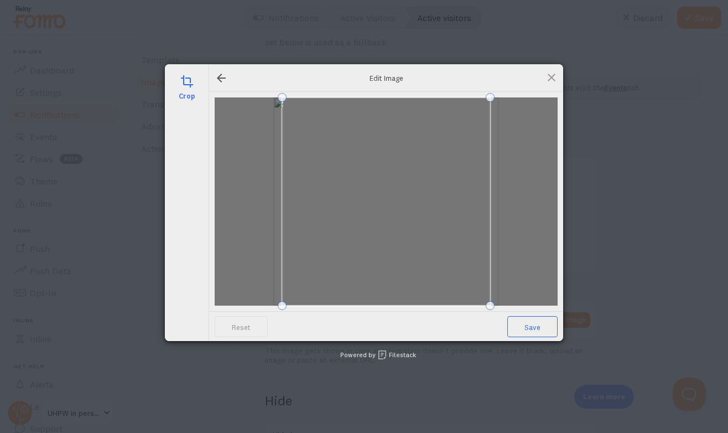
click at [527, 324] on span "Save" at bounding box center [532, 326] width 50 height 21
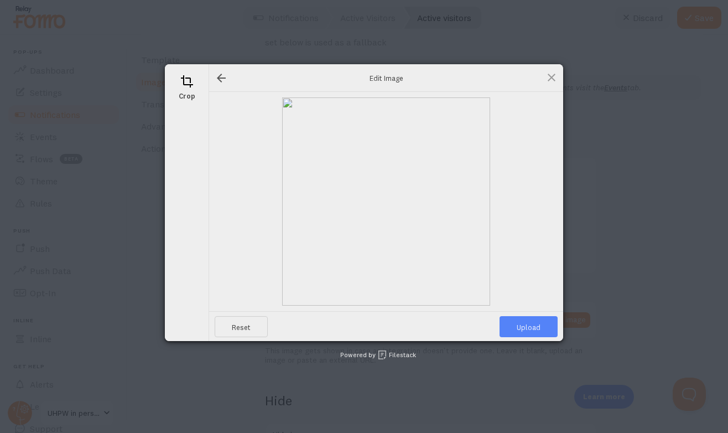
click at [527, 320] on span "Upload" at bounding box center [529, 326] width 58 height 21
type input "[URL][DOMAIN_NAME][DOMAIN_NAME]"
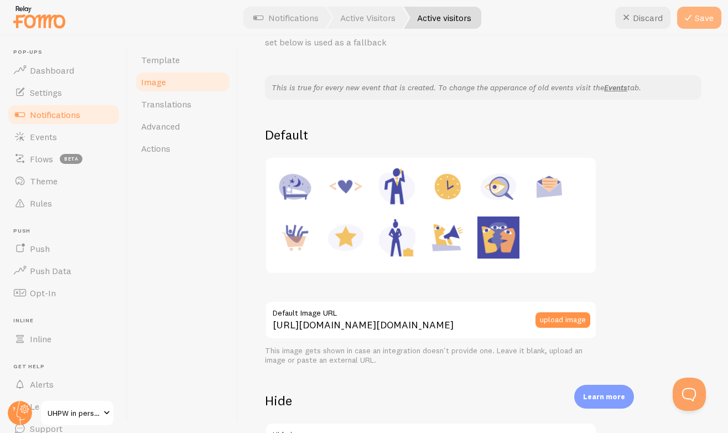
click at [695, 9] on button "Save" at bounding box center [699, 18] width 44 height 22
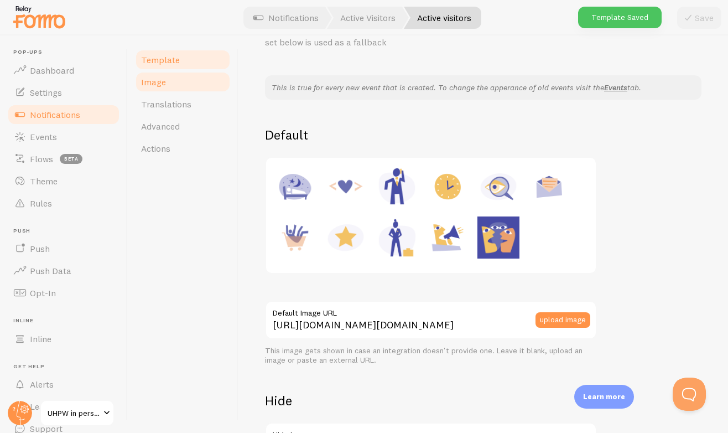
click at [165, 59] on span "Template" at bounding box center [160, 59] width 39 height 11
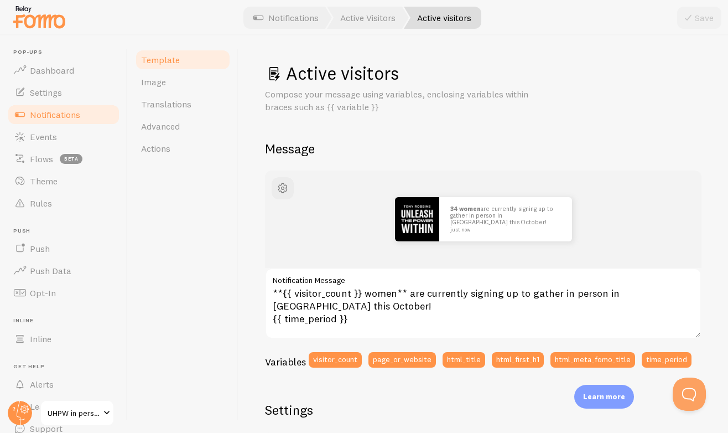
click at [32, 113] on span "Notifications" at bounding box center [55, 114] width 50 height 11
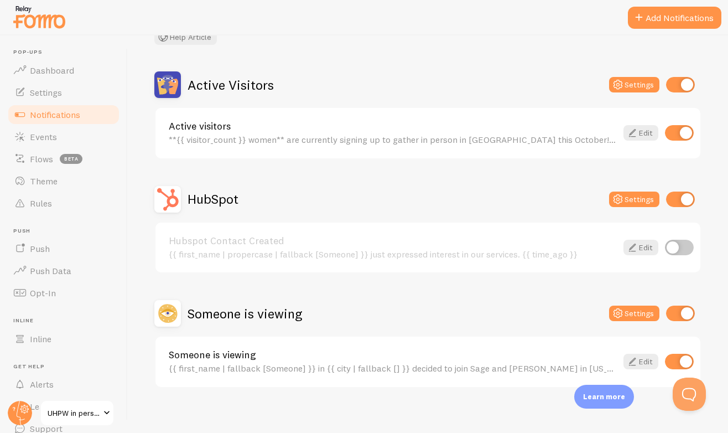
scroll to position [88, 0]
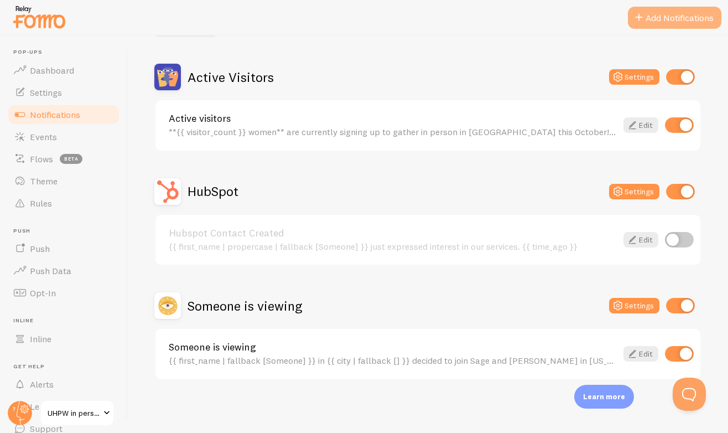
click at [647, 23] on button "Add Notifications" at bounding box center [675, 18] width 94 height 22
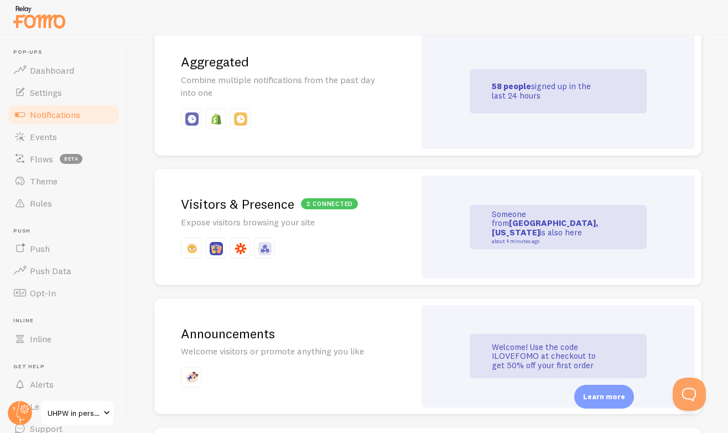
scroll to position [554, 0]
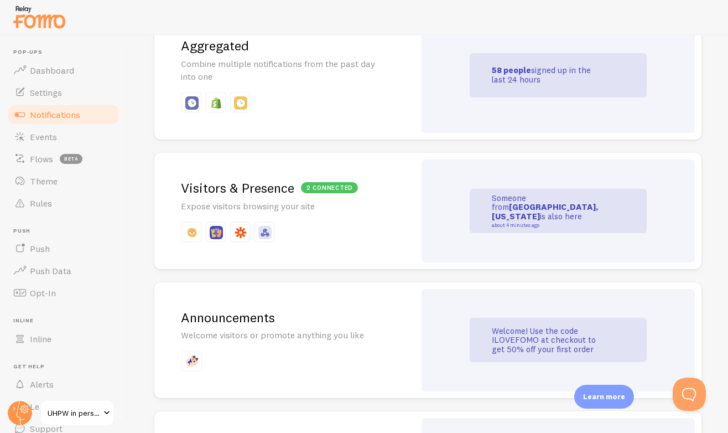
click at [388, 212] on div "2 connected Visitors & Presence Expose visitors browsing your site" at bounding box center [284, 211] width 261 height 116
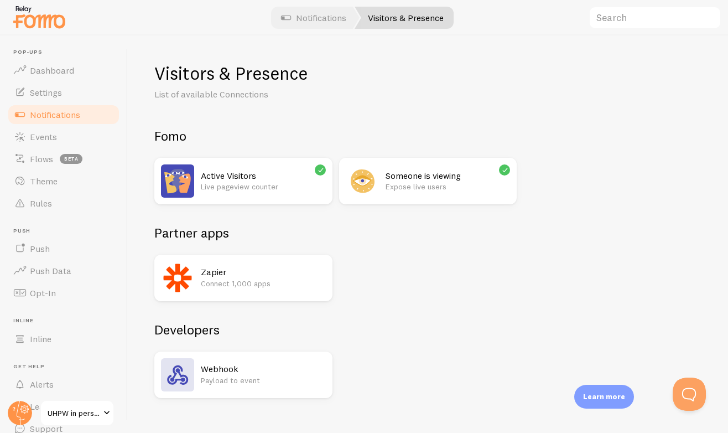
click at [467, 181] on p "Expose live users" at bounding box center [448, 186] width 125 height 11
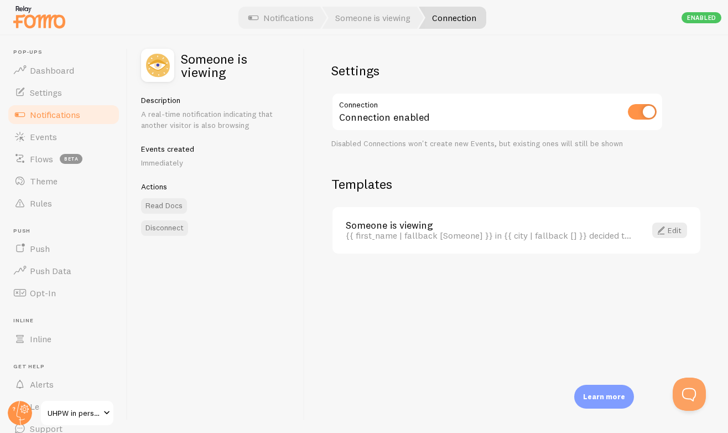
click at [526, 235] on div "{{ first_name | fallback [Someone] }} in {{ city | fallback [] }} decided to jo…" at bounding box center [489, 235] width 287 height 10
click at [661, 234] on span at bounding box center [661, 230] width 13 height 13
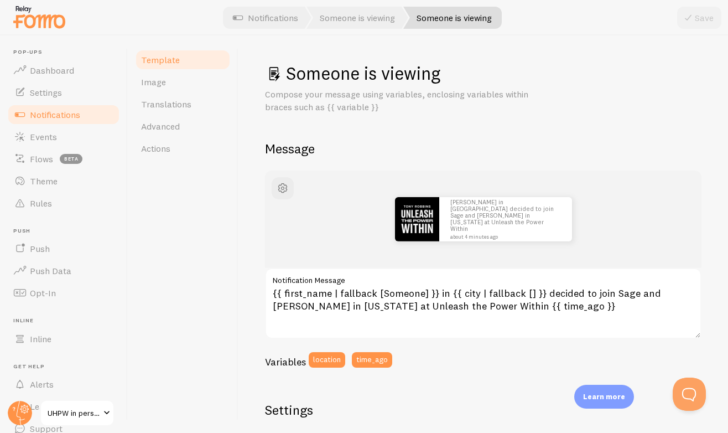
click at [54, 117] on span "Notifications" at bounding box center [55, 114] width 50 height 11
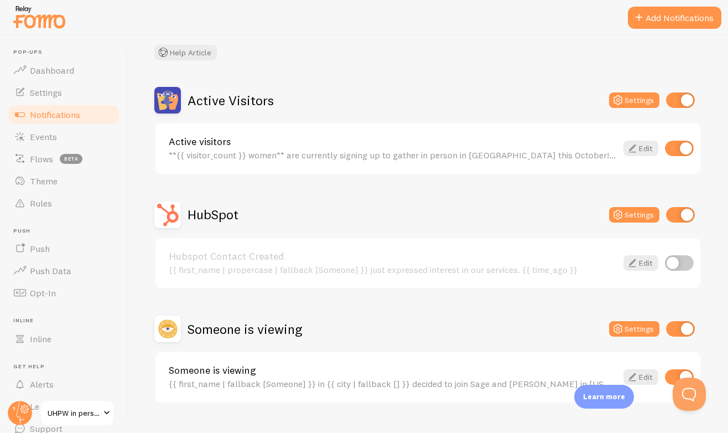
scroll to position [53, 0]
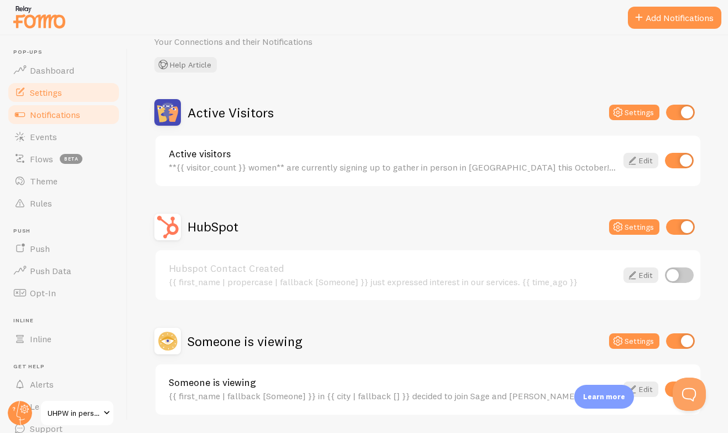
click at [54, 93] on span "Settings" at bounding box center [46, 92] width 32 height 11
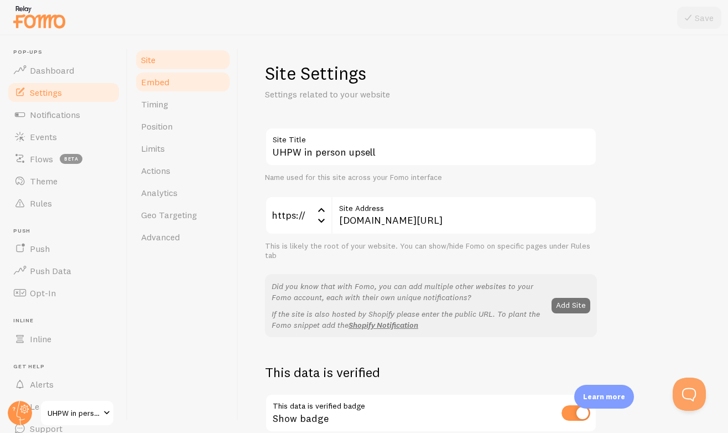
click at [174, 88] on link "Embed" at bounding box center [182, 82] width 97 height 22
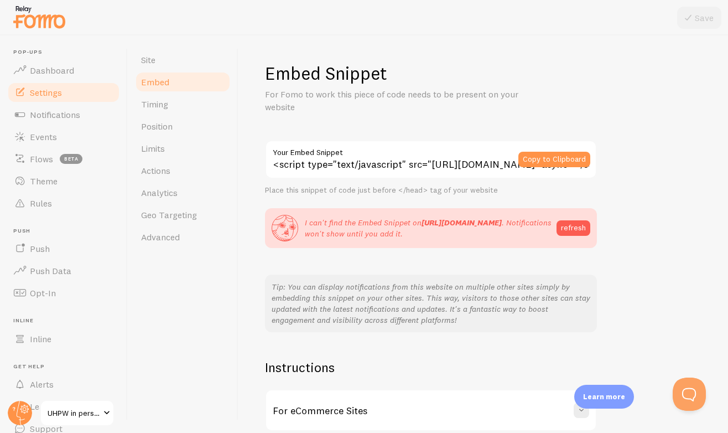
click at [476, 165] on input "<script type="text/javascript" src="[URL][DOMAIN_NAME]" async></script>" at bounding box center [431, 159] width 332 height 39
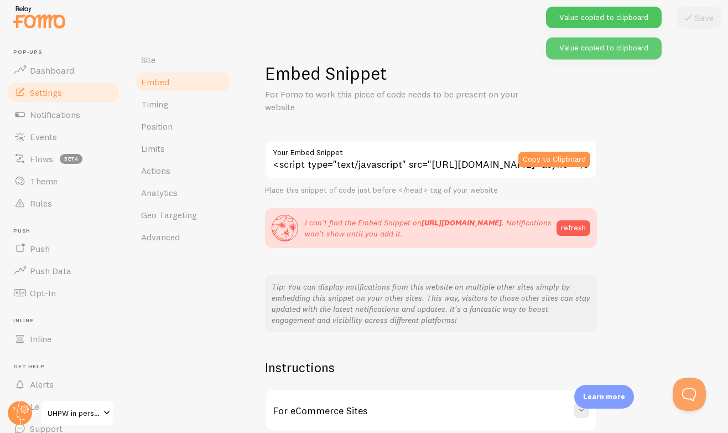
click at [476, 165] on input "<script type="text/javascript" src="[URL][DOMAIN_NAME]" async></script>" at bounding box center [431, 159] width 332 height 39
